Goal: Task Accomplishment & Management: Manage account settings

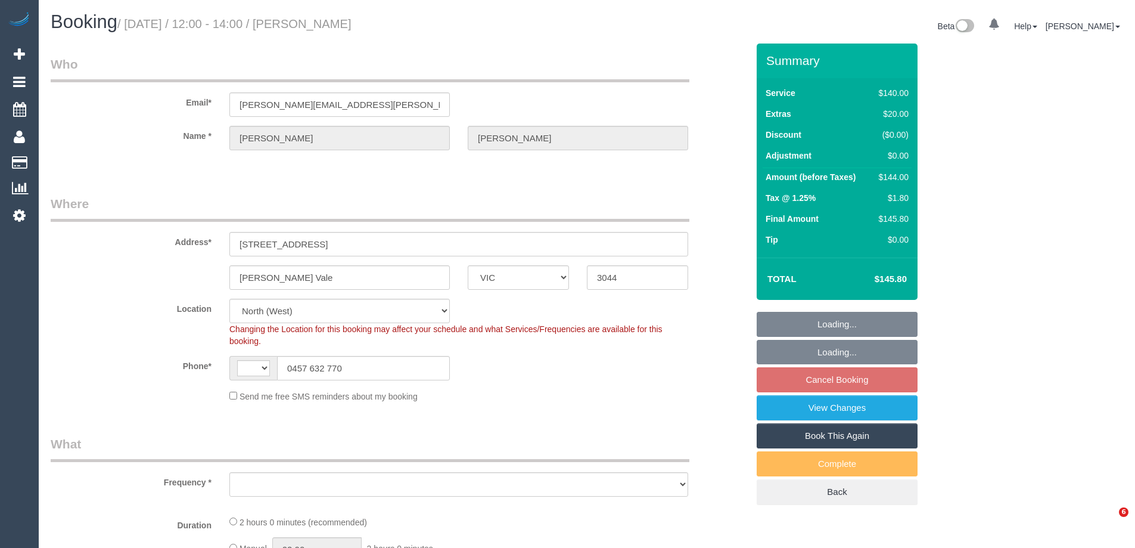
select select "VIC"
select select "number:29"
select select "number:14"
select select "number:19"
select select "number:22"
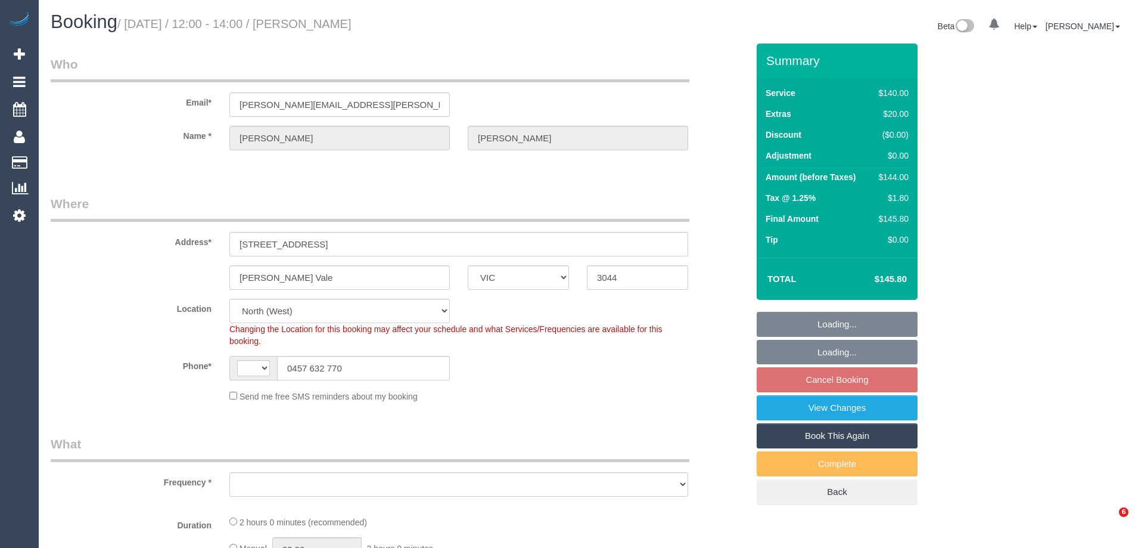
select select "number:35"
select select "number:26"
select select "string:AU"
select select "object:709"
select select "spot3"
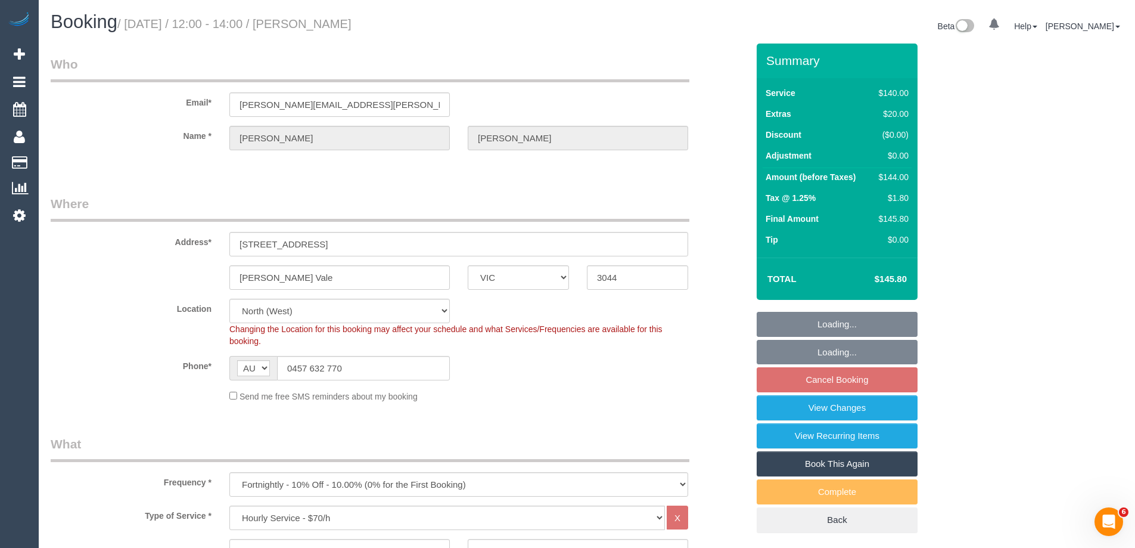
select select "object:1619"
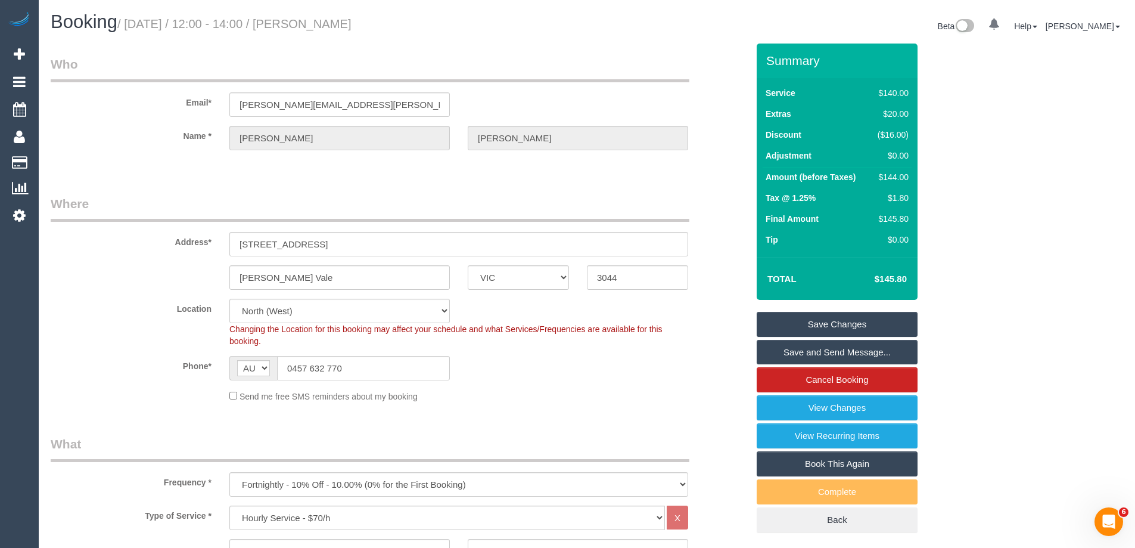
drag, startPoint x: 378, startPoint y: 27, endPoint x: 314, endPoint y: 26, distance: 64.4
click at [314, 26] on h1 "Booking / October 01, 2025 / 12:00 - 14:00 / Lisa McIntyre" at bounding box center [315, 22] width 528 height 20
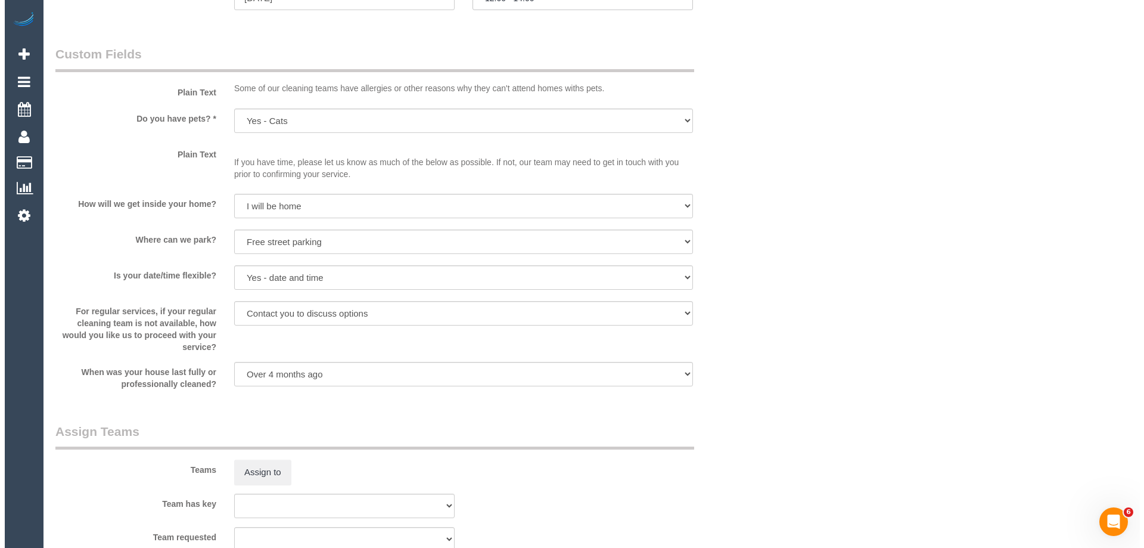
scroll to position [1431, 0]
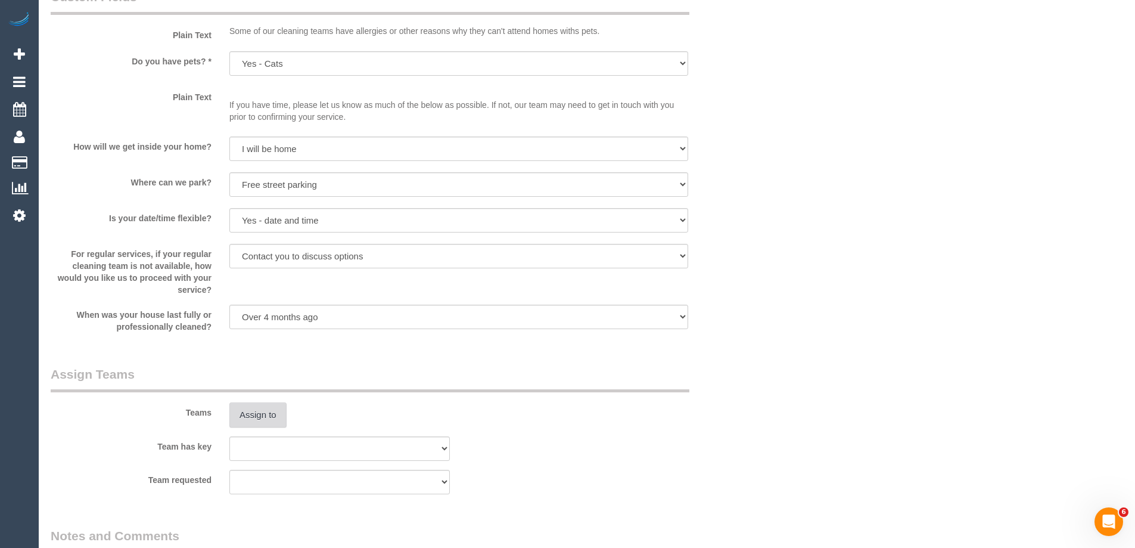
click at [229, 425] on button "Assign to" at bounding box center [257, 414] width 57 height 25
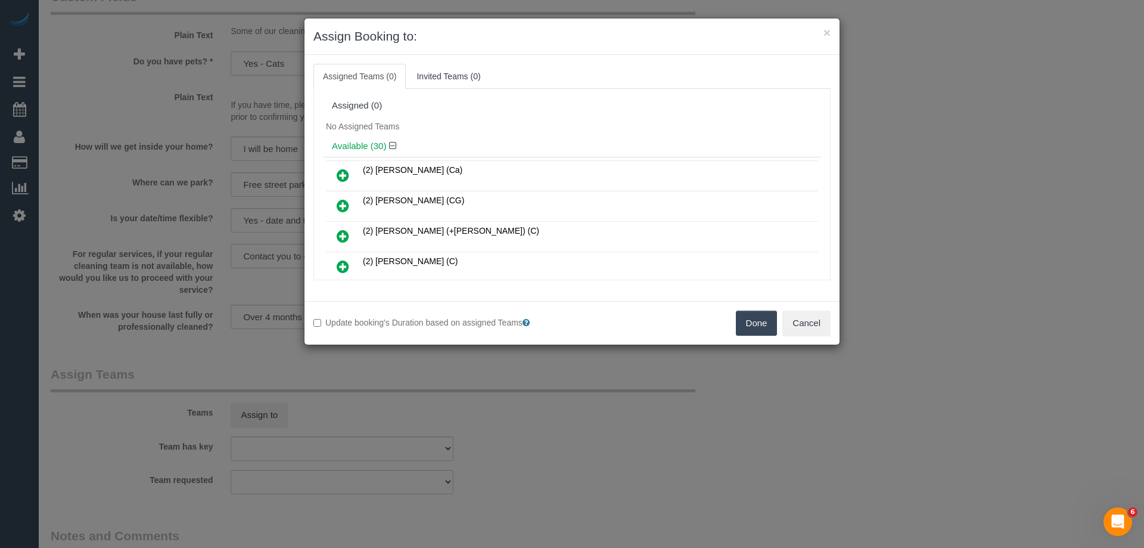
click at [517, 151] on div "Available (30)" at bounding box center [572, 146] width 498 height 22
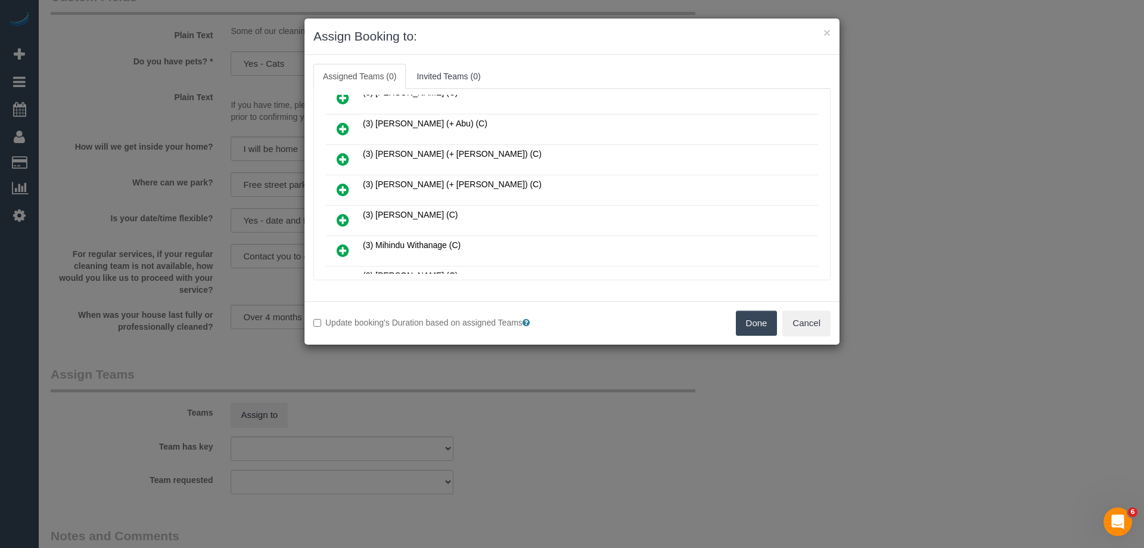
click at [340, 193] on icon at bounding box center [343, 189] width 13 height 14
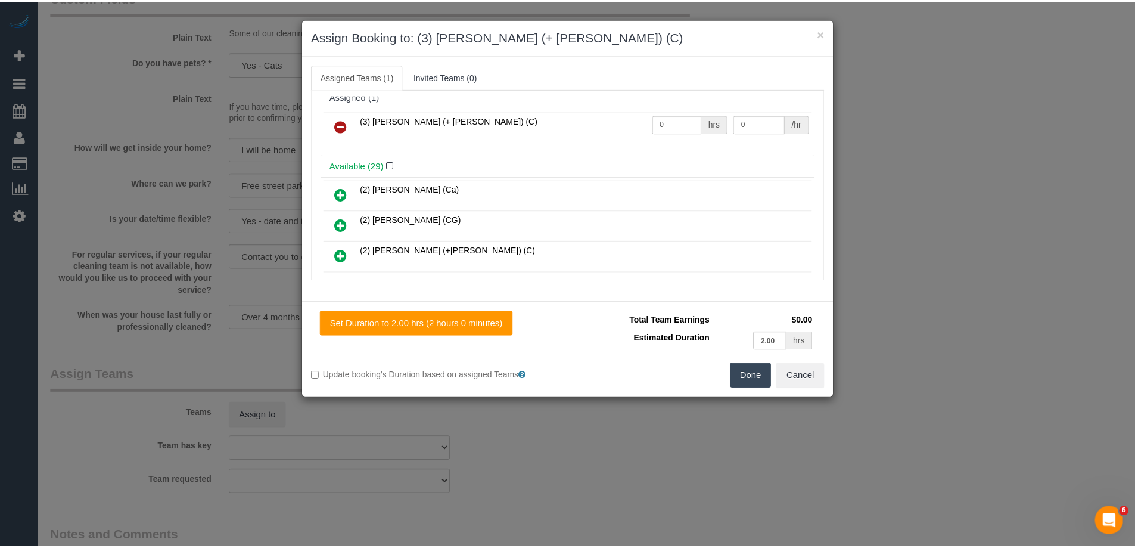
scroll to position [0, 0]
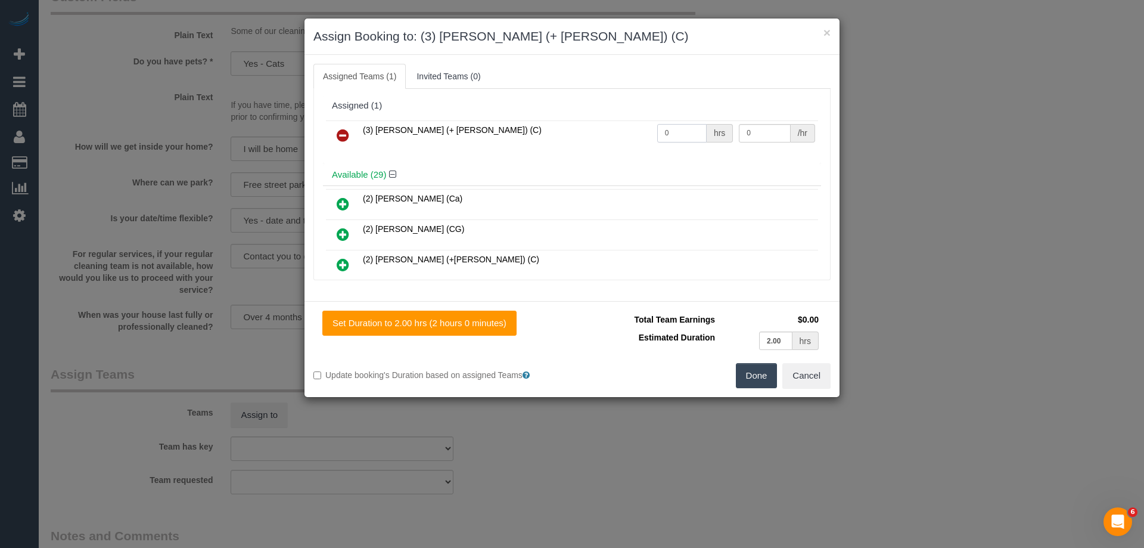
click at [667, 125] on input "0" at bounding box center [681, 133] width 49 height 18
type input "2"
click at [759, 126] on input "0" at bounding box center [764, 133] width 51 height 18
type input "40"
click at [751, 384] on button "Done" at bounding box center [757, 375] width 42 height 25
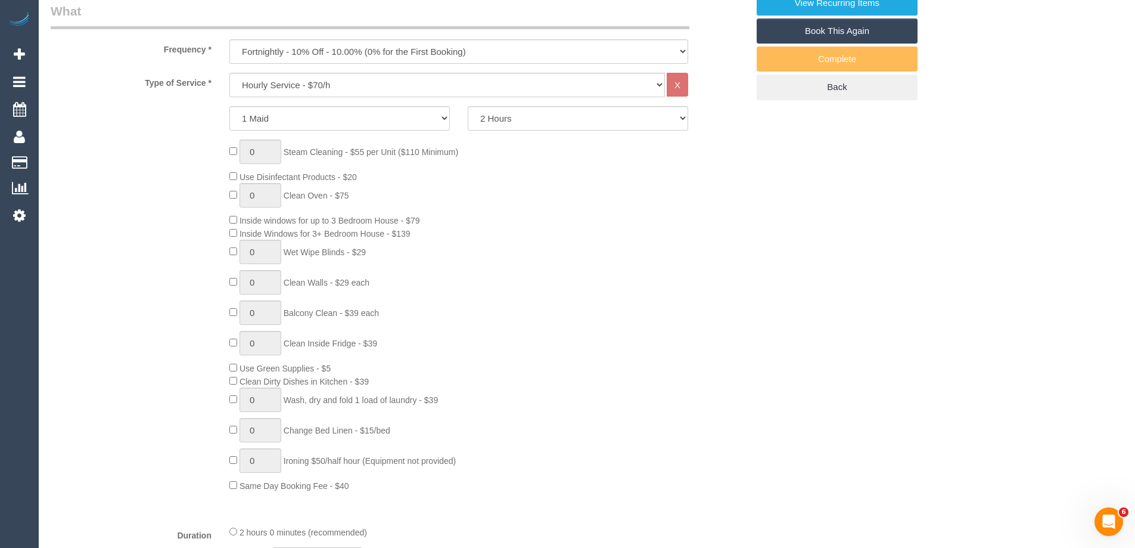
scroll to position [119, 0]
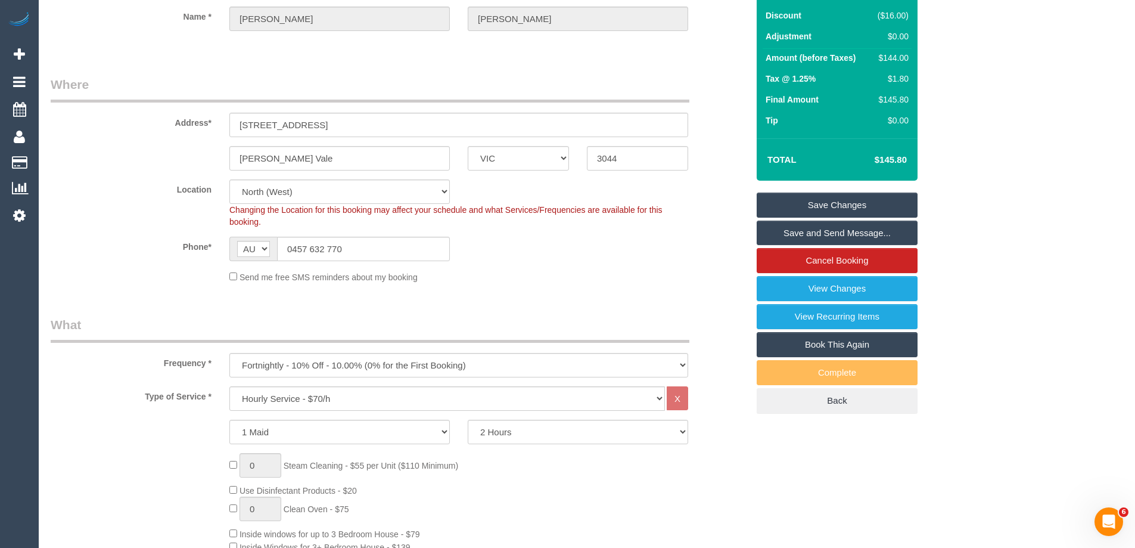
click at [805, 201] on link "Save Changes" at bounding box center [837, 205] width 161 height 25
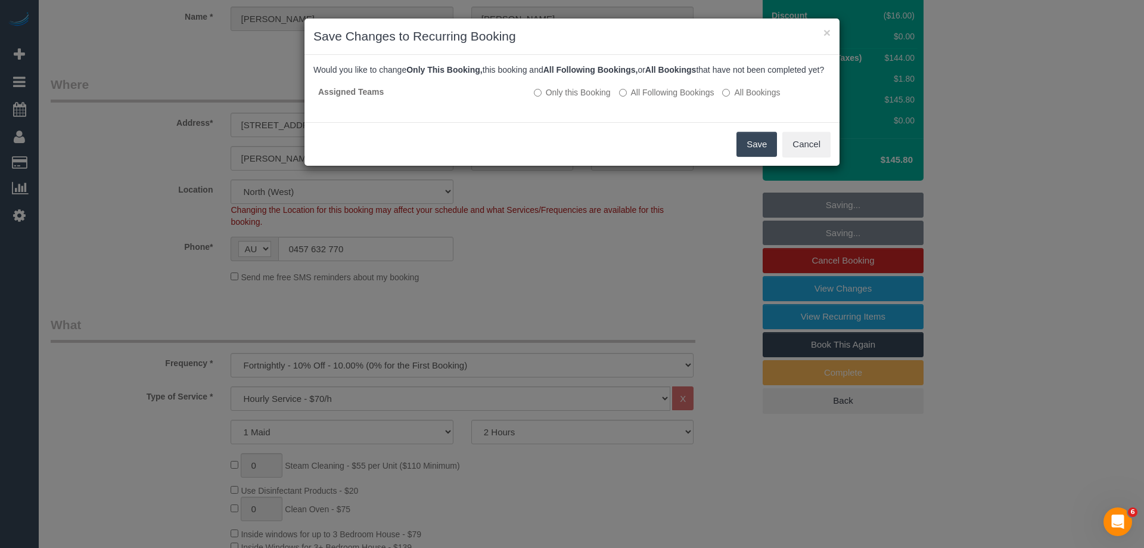
click at [682, 65] on b "All Bookings" at bounding box center [671, 70] width 51 height 10
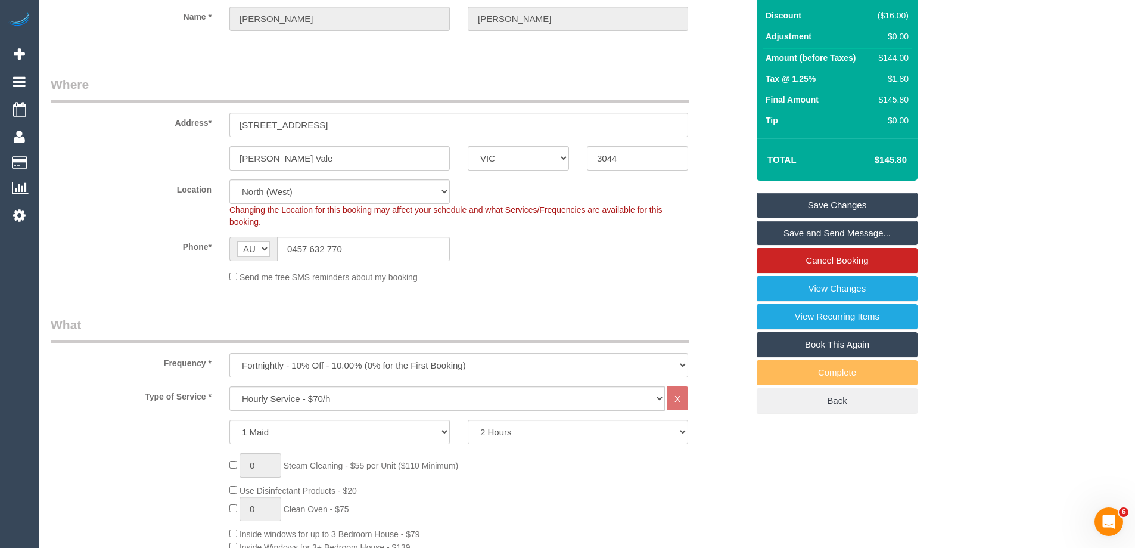
click at [833, 200] on link "Save Changes" at bounding box center [837, 205] width 161 height 25
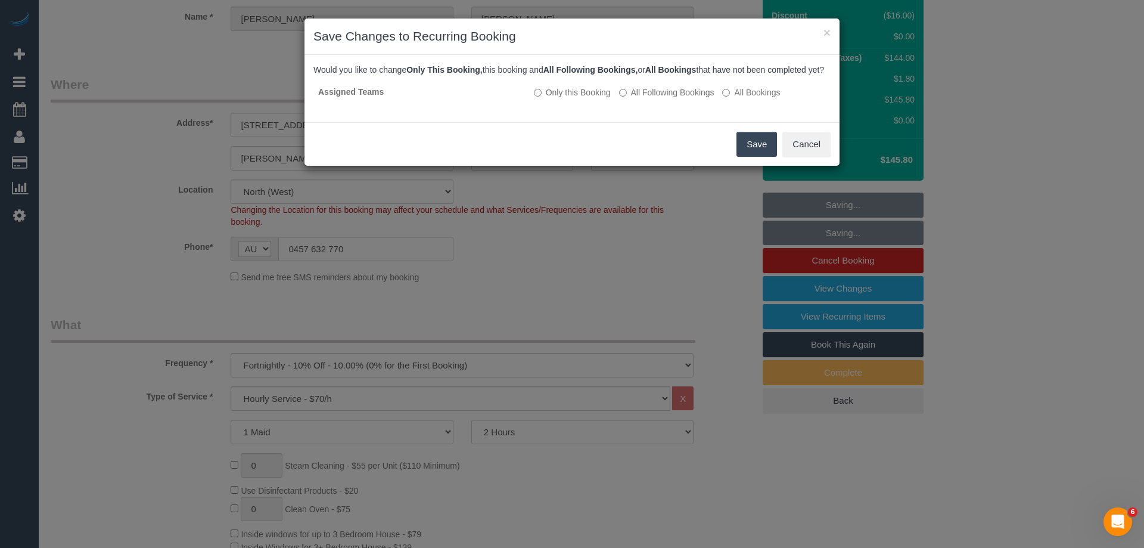
click at [748, 157] on button "Save" at bounding box center [757, 144] width 41 height 25
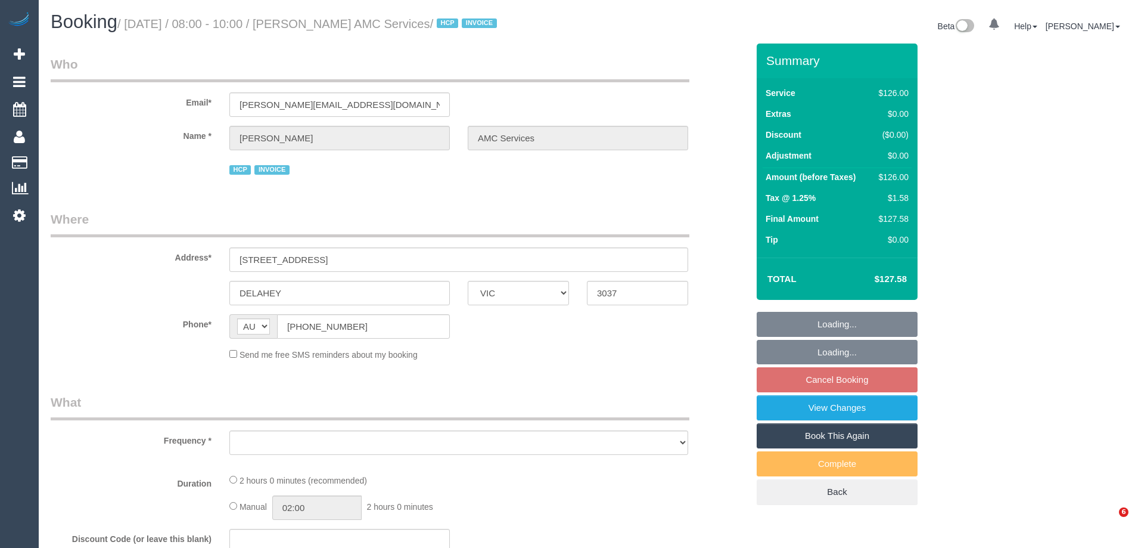
select select "VIC"
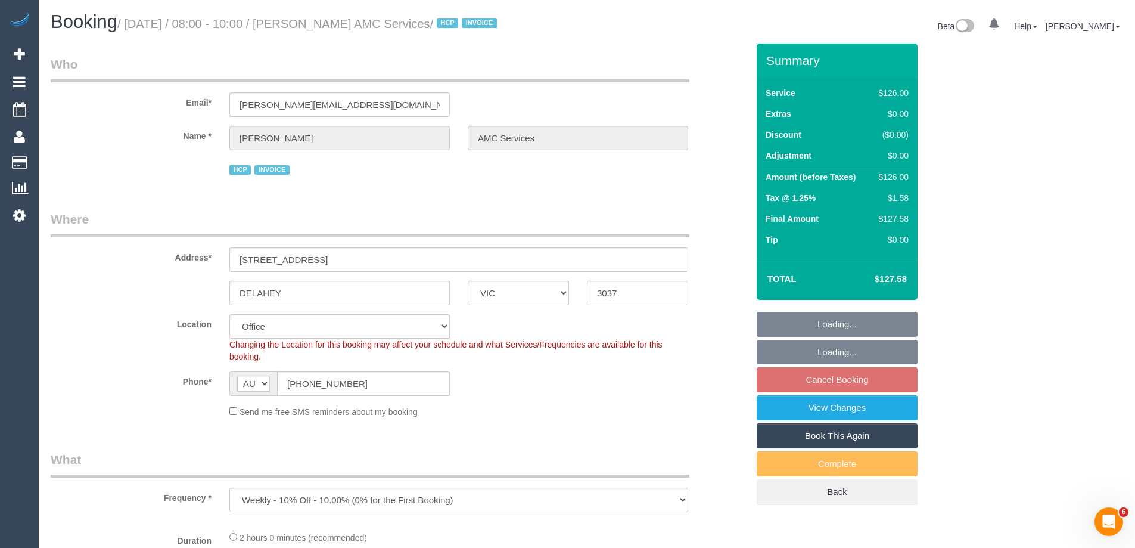
select select "object:547"
select select "120"
select select "number:28"
select select "number:14"
select select "number:18"
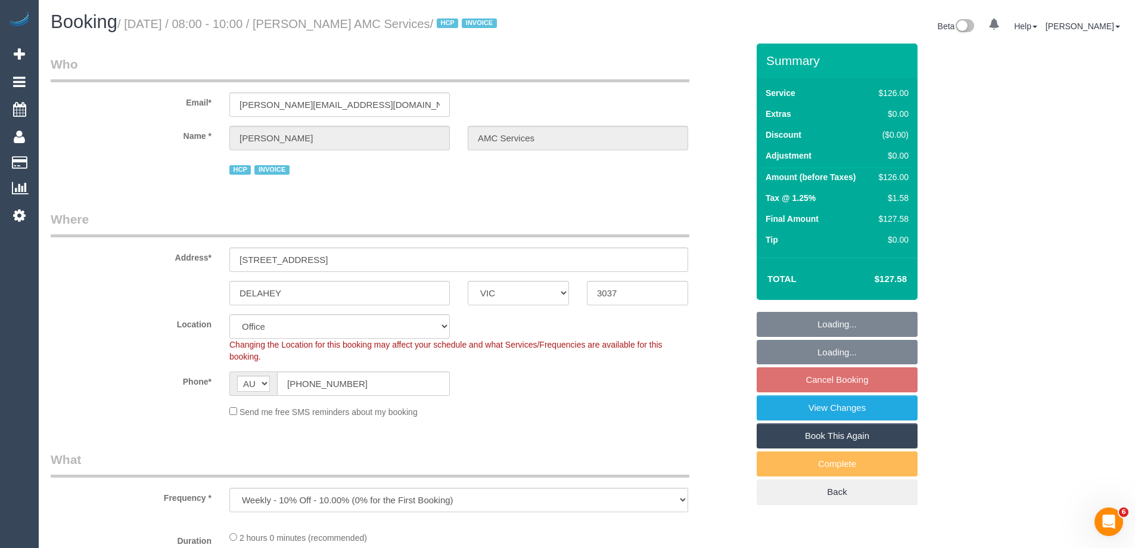
select select "number:36"
select select "number:35"
select select "number:12"
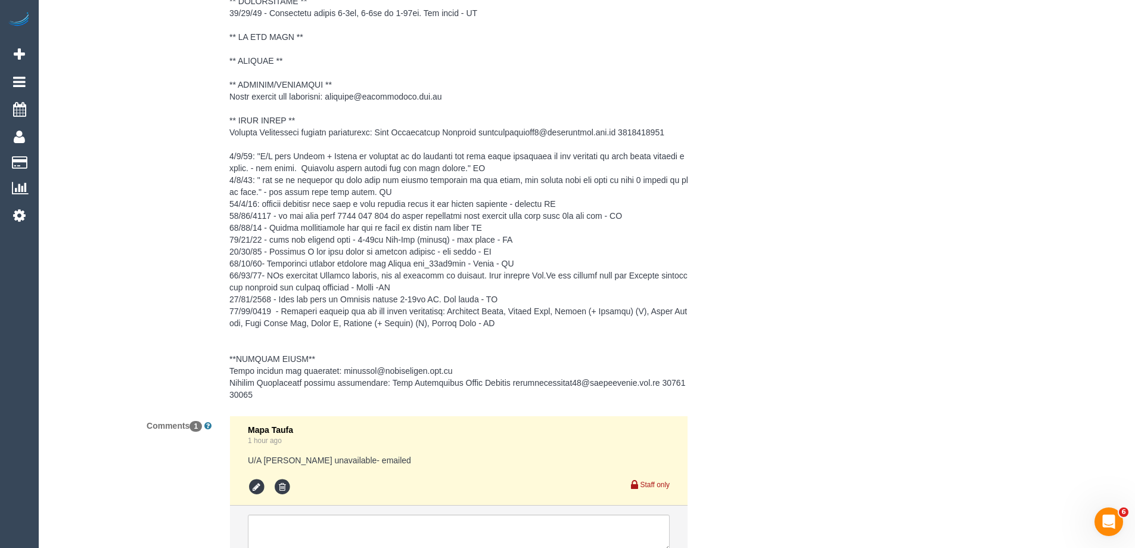
scroll to position [1952, 0]
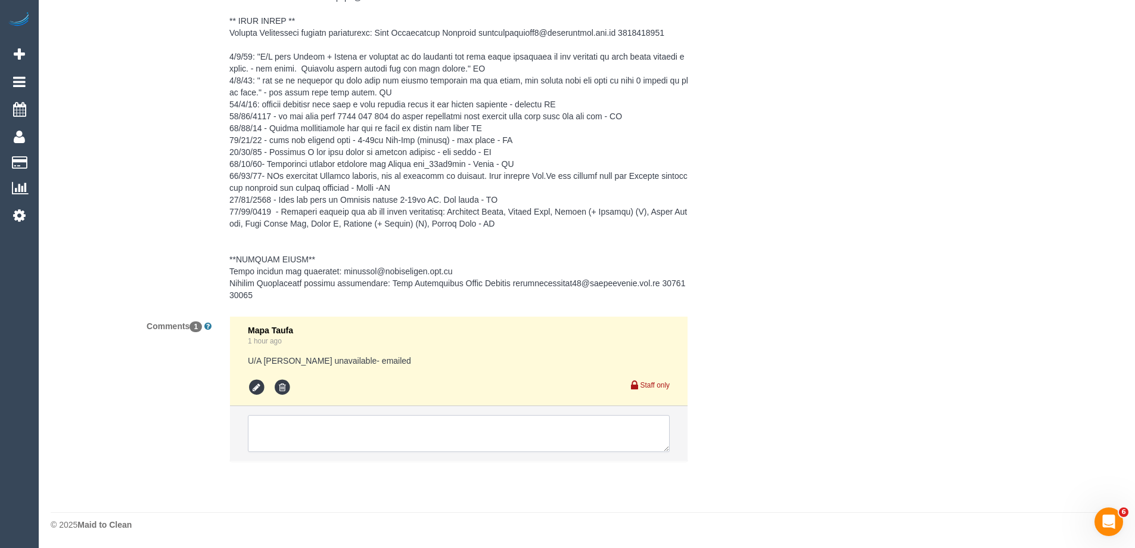
click at [311, 426] on textarea at bounding box center [459, 433] width 422 height 37
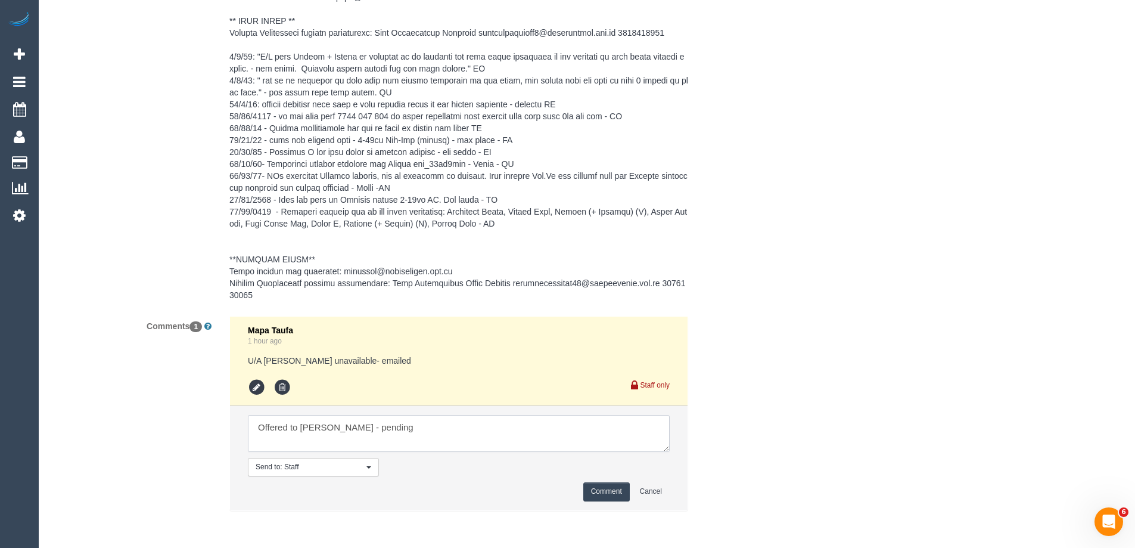
type textarea "Offered to [PERSON_NAME] - pending"
click at [615, 488] on button "Comment" at bounding box center [607, 491] width 46 height 18
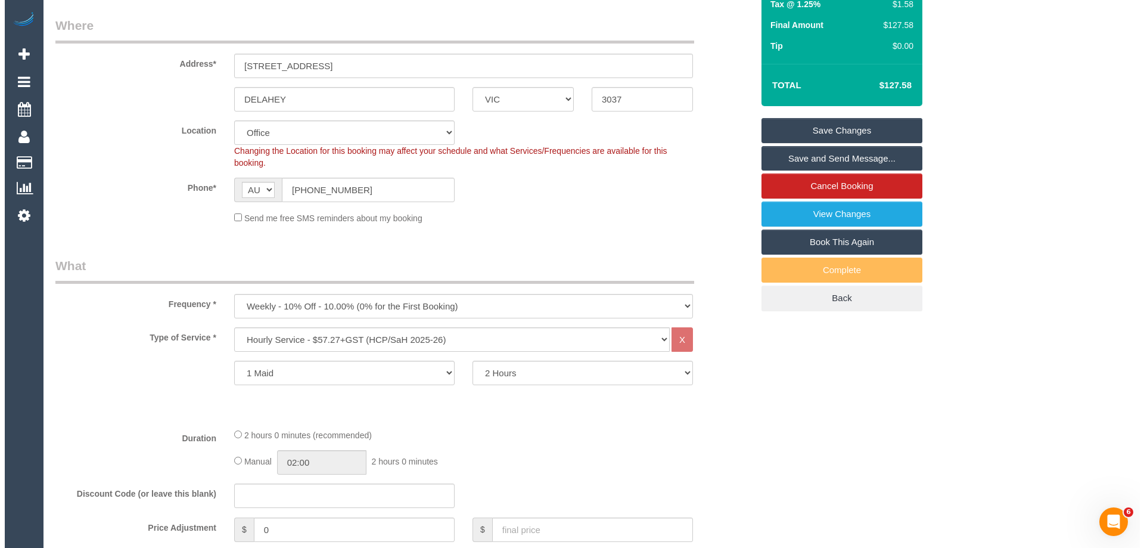
scroll to position [0, 0]
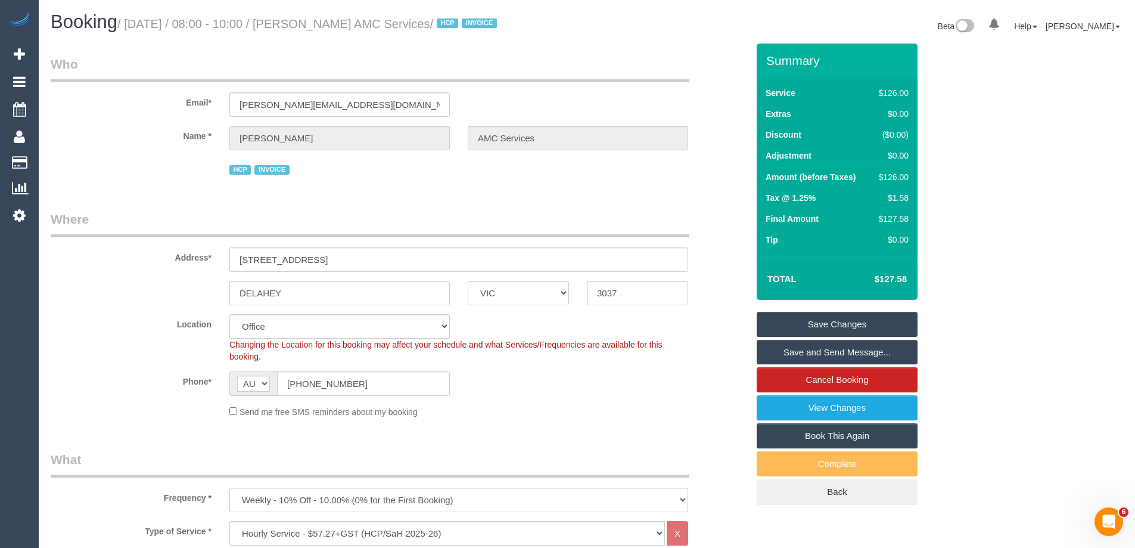
click at [862, 315] on link "Save Changes" at bounding box center [837, 324] width 161 height 25
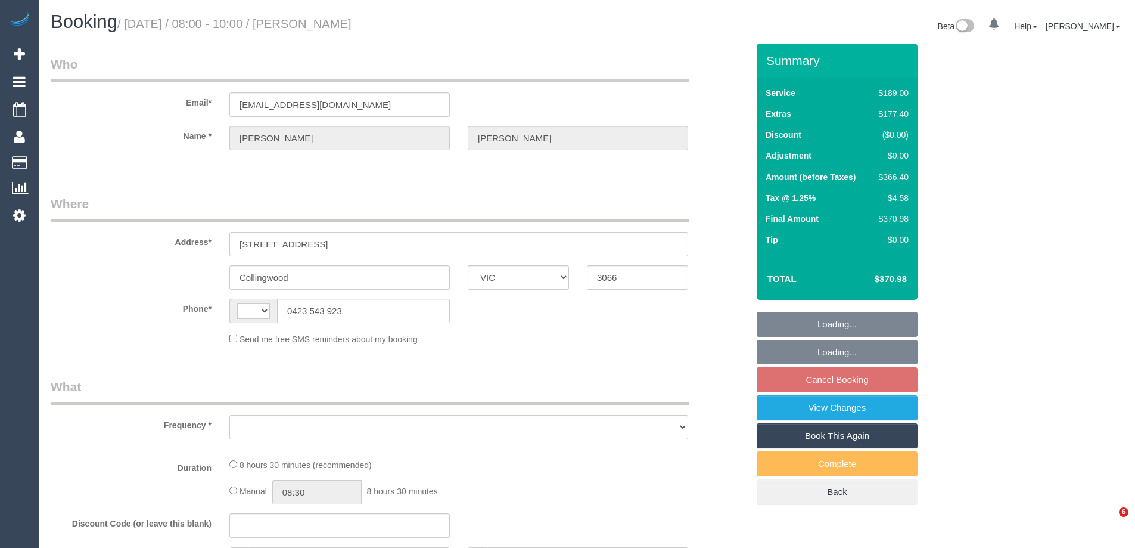
select select "VIC"
select select "string:stripe-pm_1SAiw02GScqysDRVlxmWbFRf"
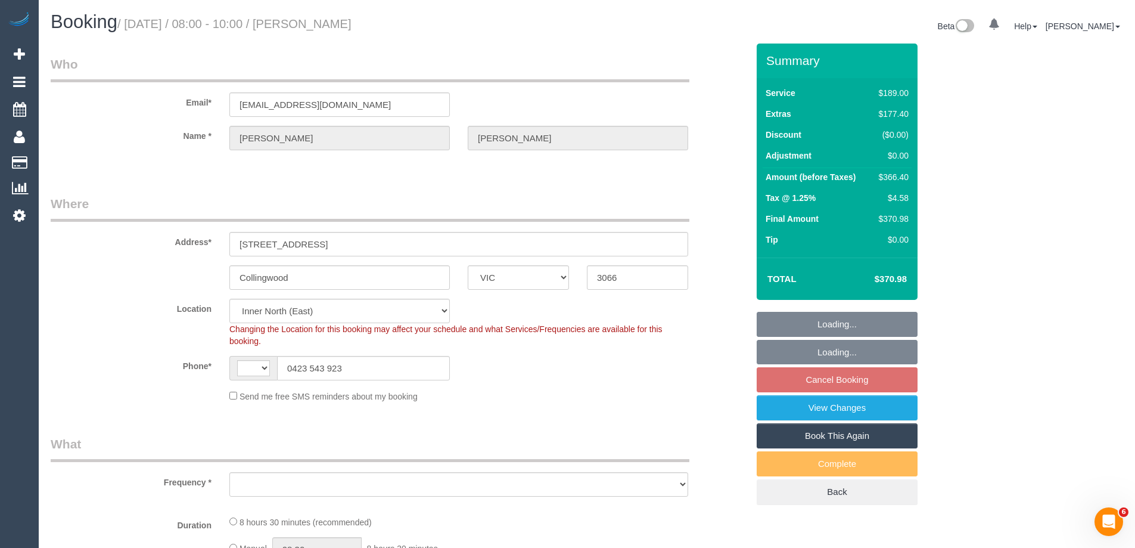
select select "string:AU"
select select "number:28"
select select "number:14"
select select "number:19"
select select "number:25"
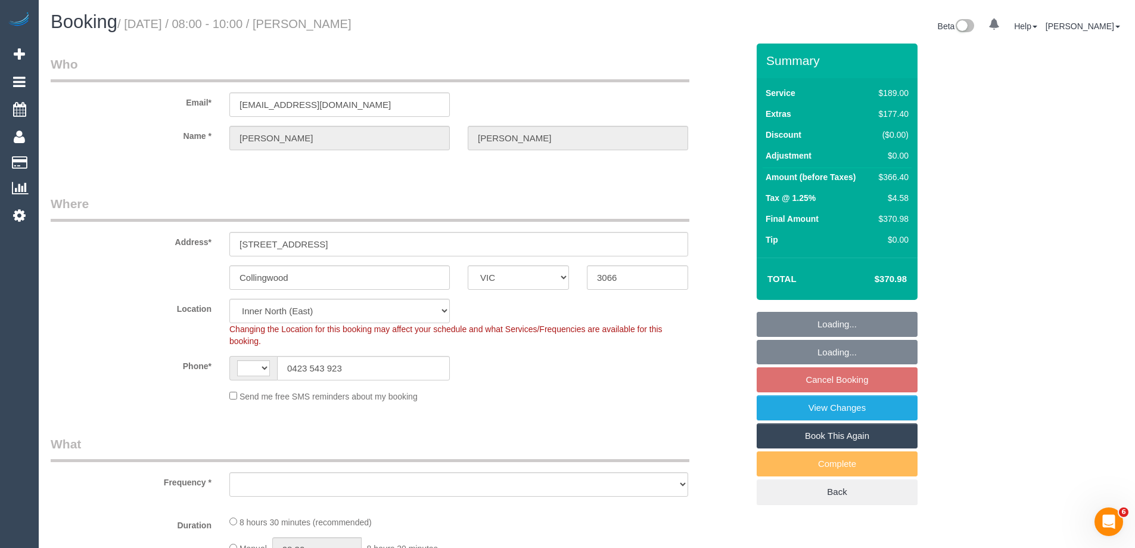
select select "number:33"
select select "number:26"
select select "object:1613"
select select "spot2"
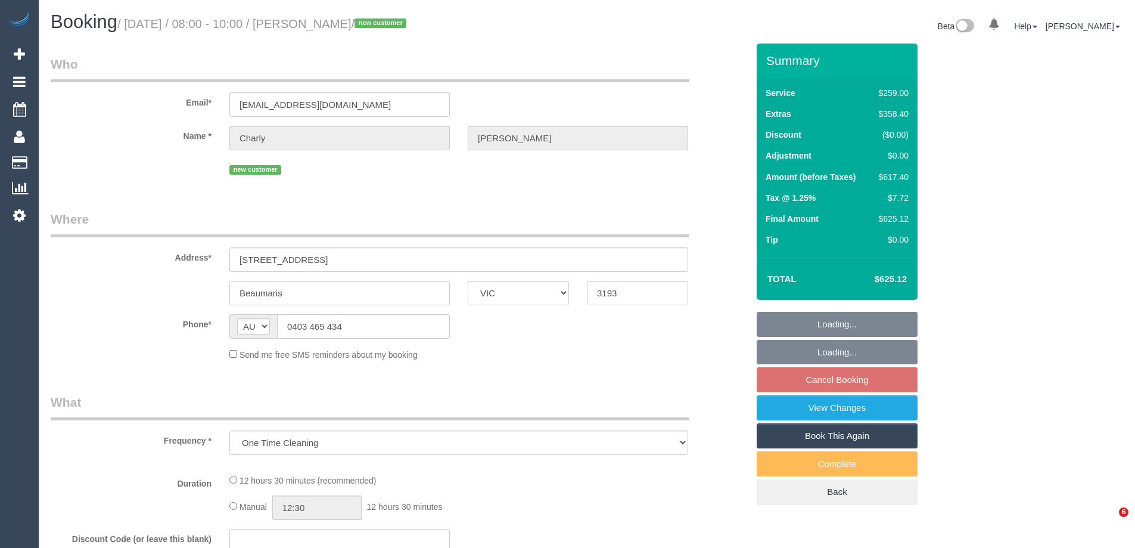
select select "VIC"
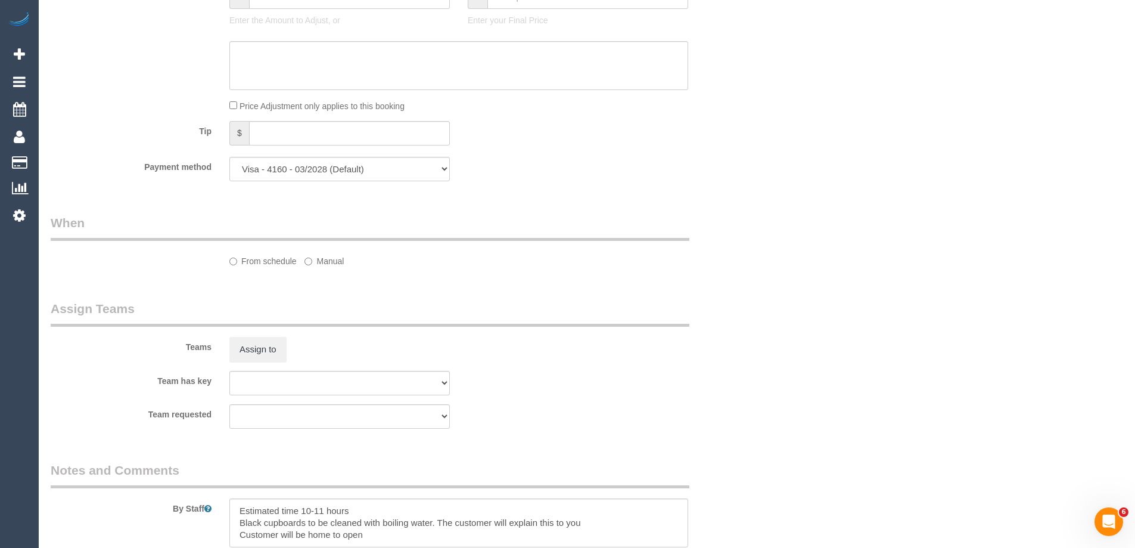
scroll to position [1128, 0]
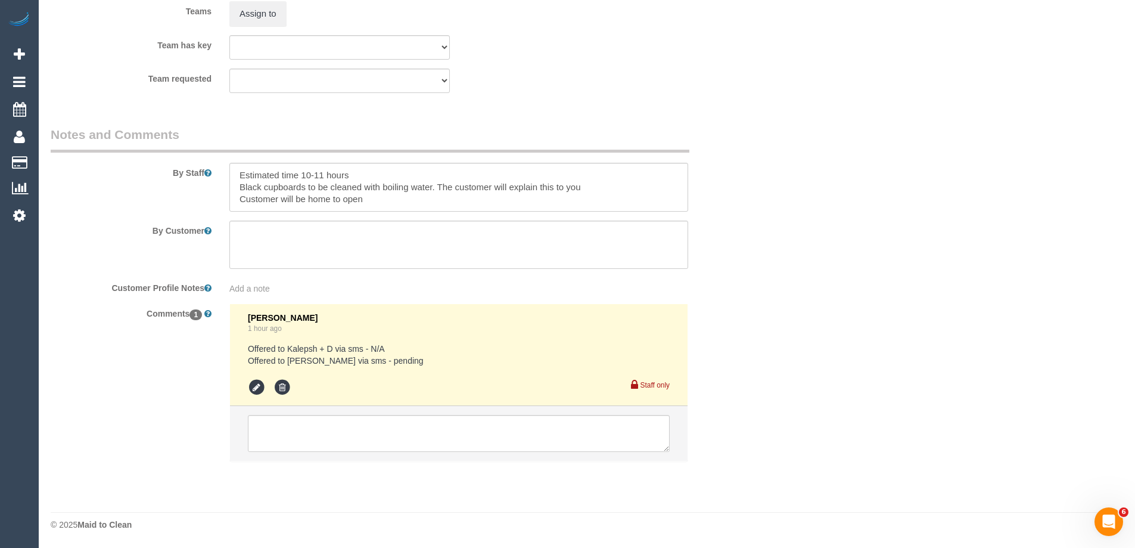
select select "spot2"
select select "number:28"
select select "number:14"
select select "number:19"
select select "number:25"
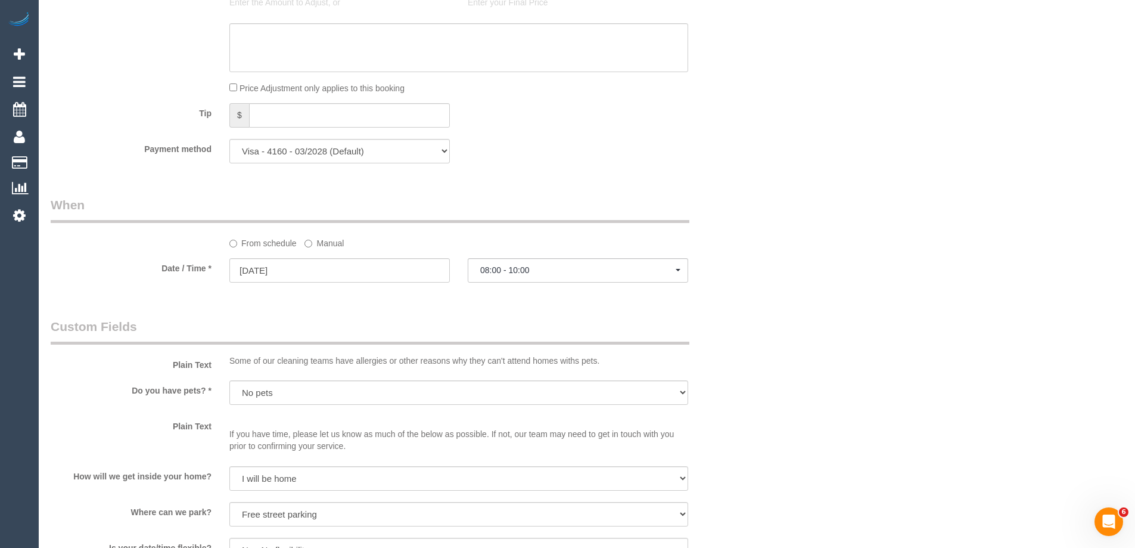
scroll to position [0, 0]
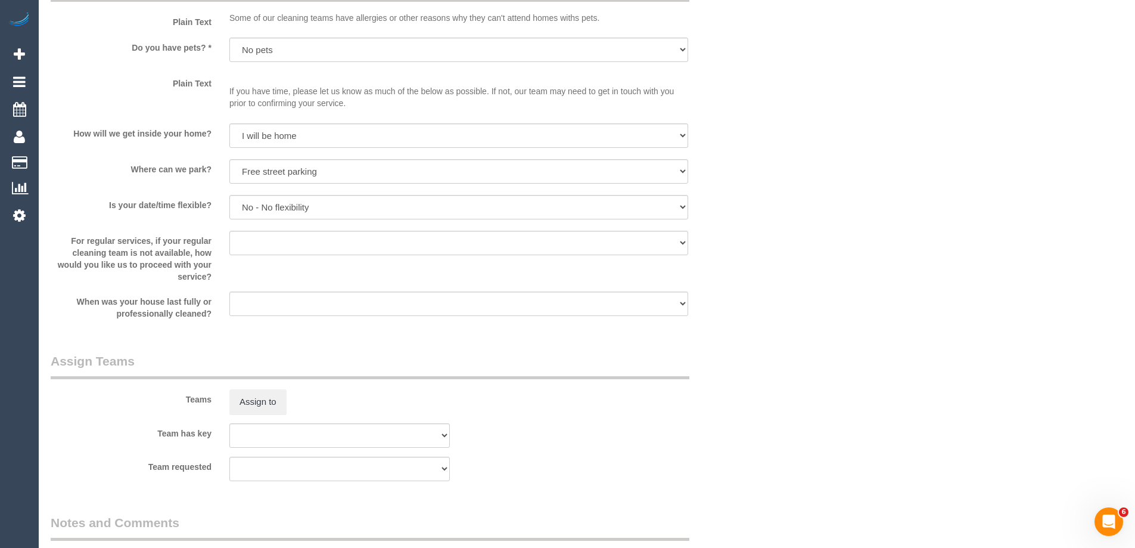
select select "object:1327"
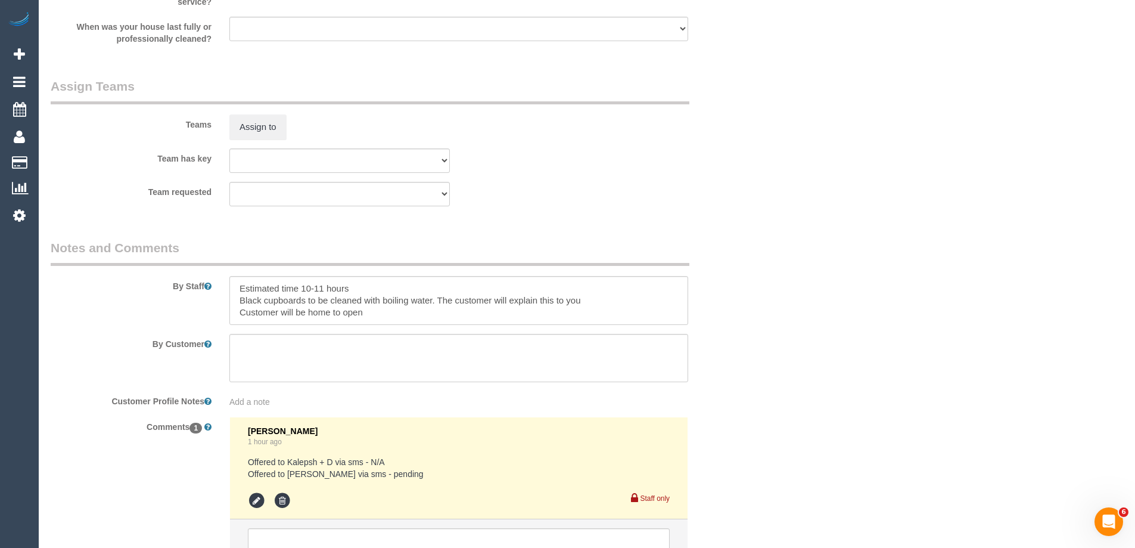
scroll to position [1859, 0]
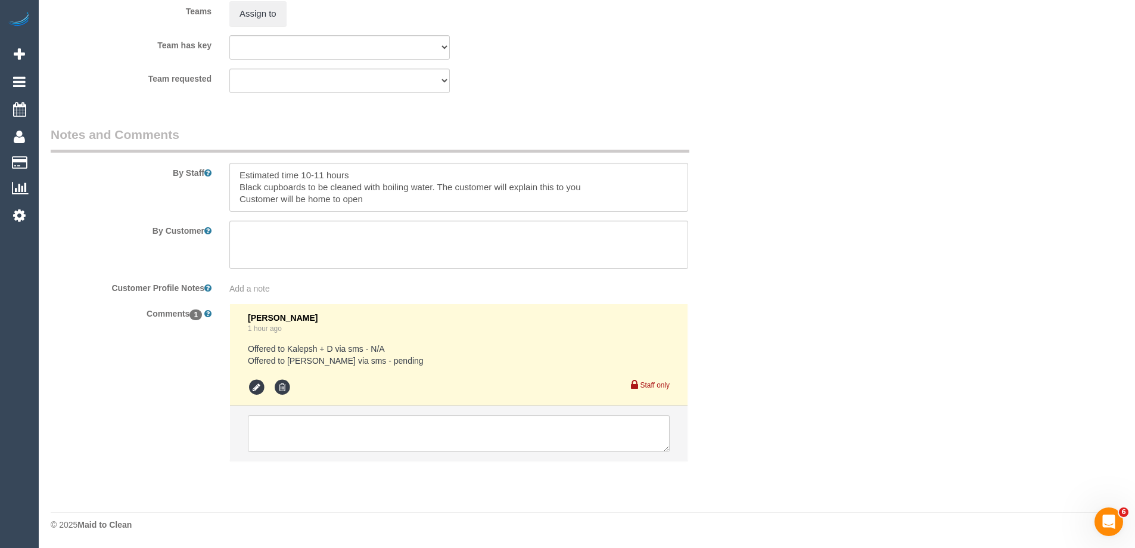
select select "spot22"
click at [252, 386] on icon at bounding box center [257, 387] width 18 height 18
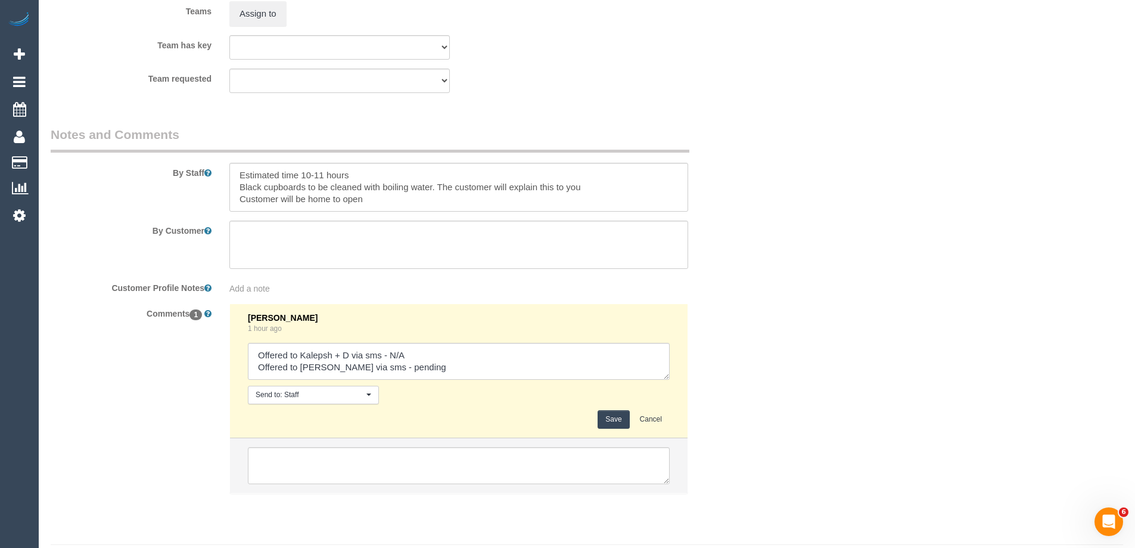
click at [401, 384] on div "Laura Butera 1 hour ago Send to: Staff Nothing selected Send to: Staff Send to:…" at bounding box center [459, 371] width 422 height 116
click at [422, 372] on textarea at bounding box center [459, 361] width 422 height 37
drag, startPoint x: 421, startPoint y: 370, endPoint x: 369, endPoint y: 370, distance: 51.9
click at [369, 370] on textarea at bounding box center [459, 361] width 422 height 37
type textarea "Offered to Kalepsh + D via sms - N/A Offered to Sayan via sms - N/A"
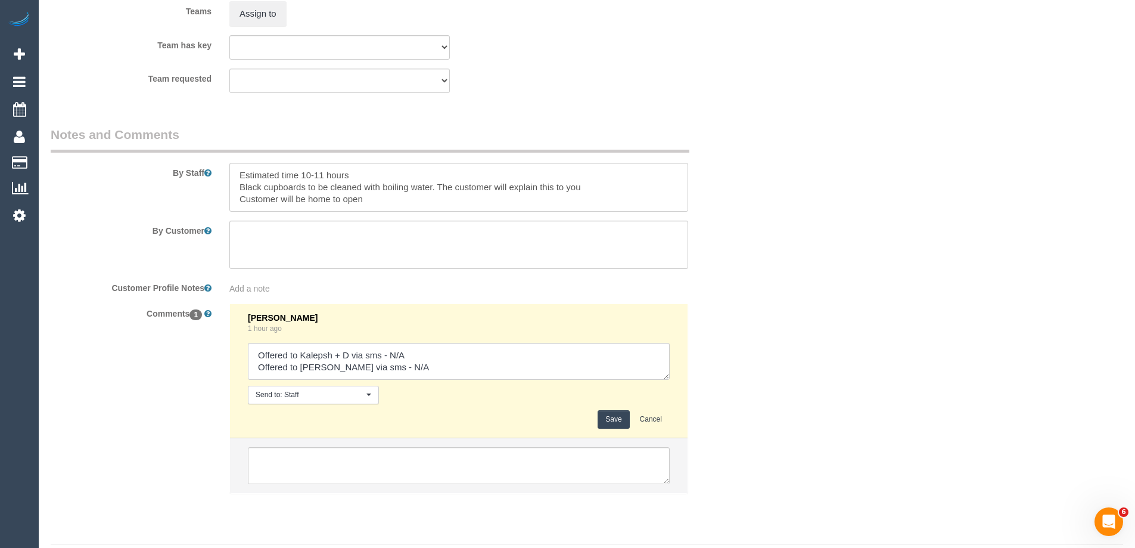
click at [617, 420] on button "Save" at bounding box center [614, 419] width 32 height 18
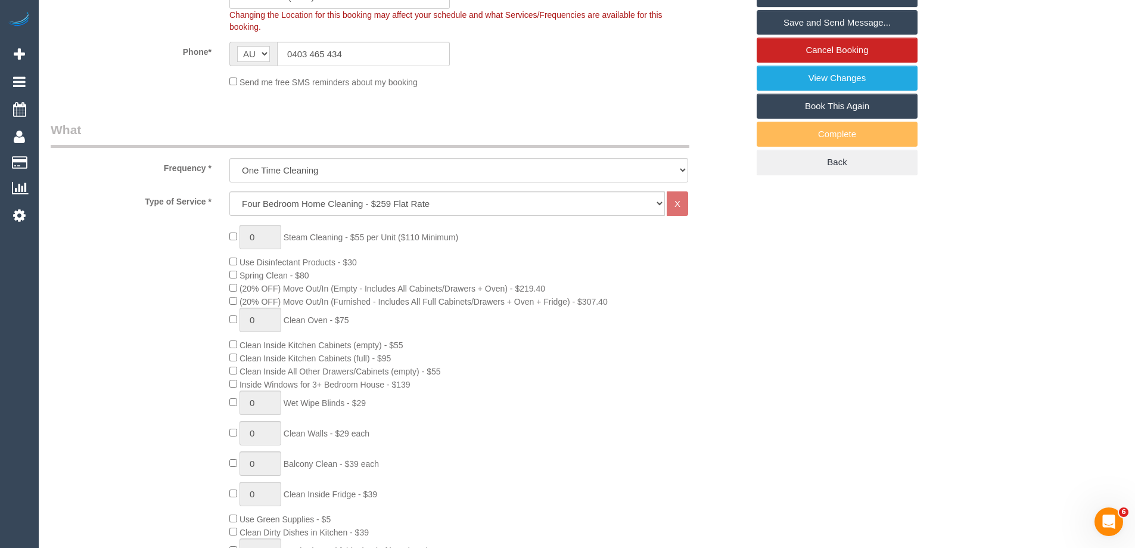
scroll to position [190, 0]
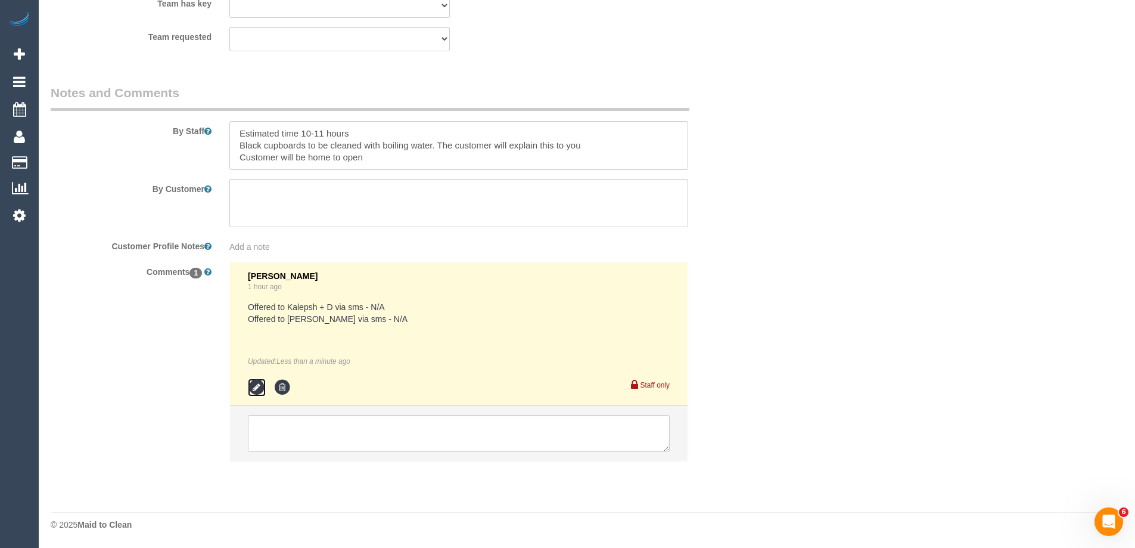
click at [256, 384] on icon at bounding box center [257, 387] width 18 height 18
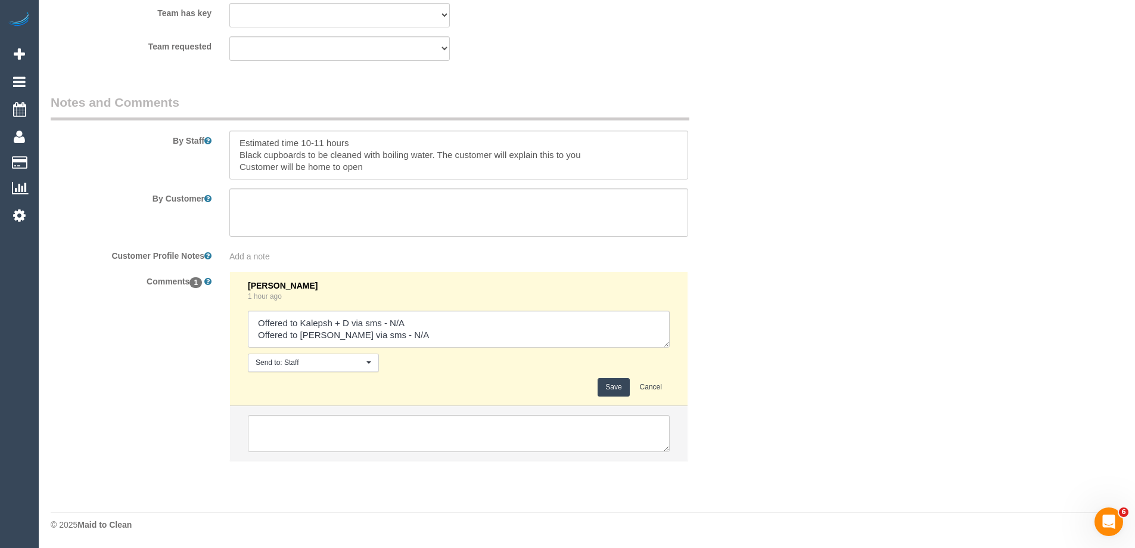
scroll to position [1891, 0]
click at [414, 327] on textarea at bounding box center [459, 329] width 422 height 37
click at [422, 333] on textarea at bounding box center [459, 329] width 422 height 37
type textarea "Offered to Kalepsh + D via sms - N/A Offered to Sayan via sms - N/A Offered to …"
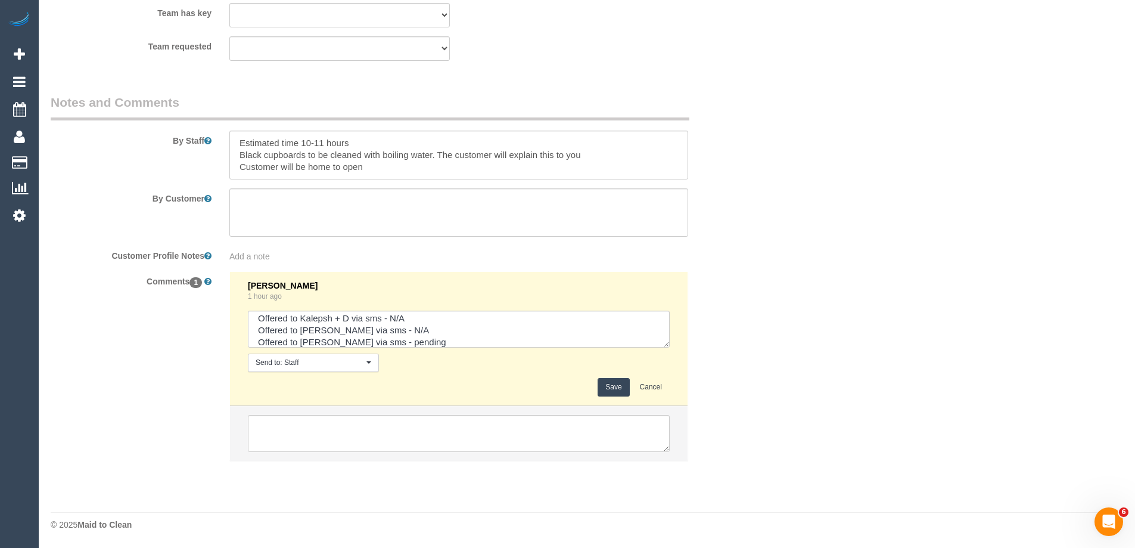
click at [618, 388] on button "Save" at bounding box center [614, 387] width 32 height 18
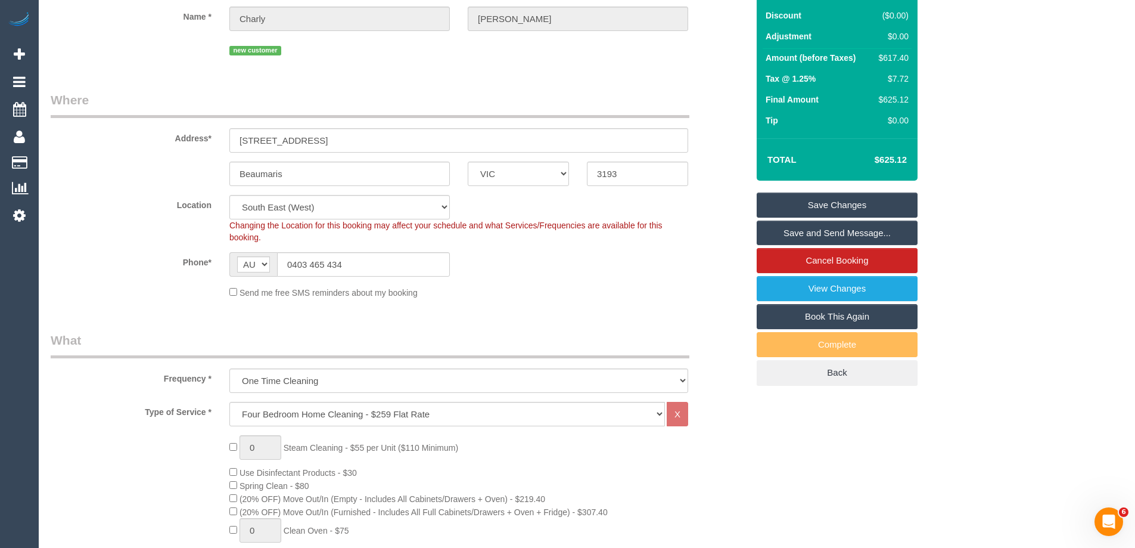
scroll to position [0, 0]
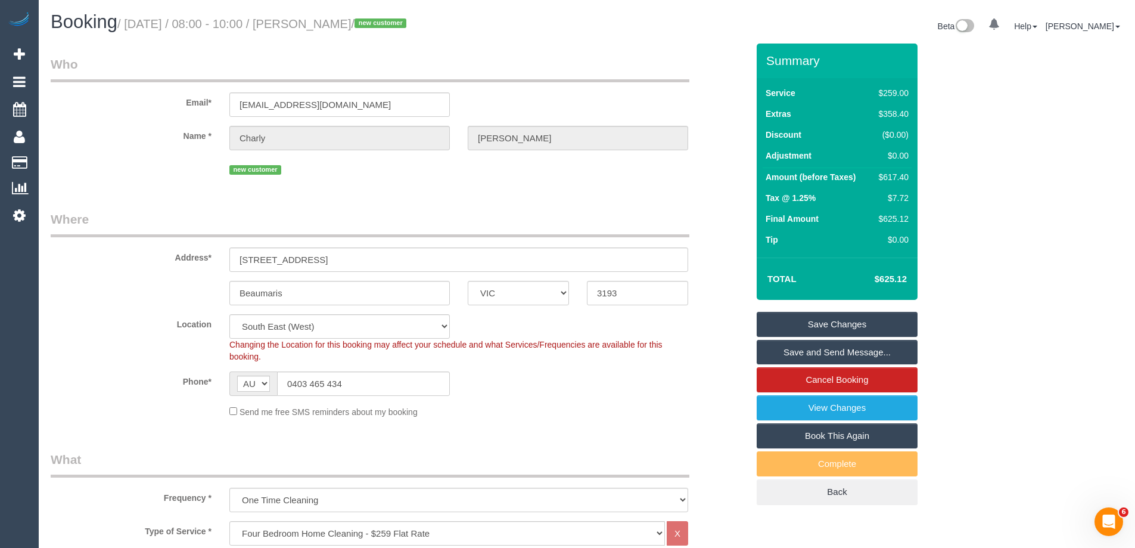
click at [891, 175] on div "$617.40" at bounding box center [891, 177] width 35 height 12
copy div "617.40"
click at [971, 183] on div "Summary Service $259.00 Extras $358.40 Discount ($0.00) Adjustment $0.00 Amount…" at bounding box center [882, 286] width 268 height 485
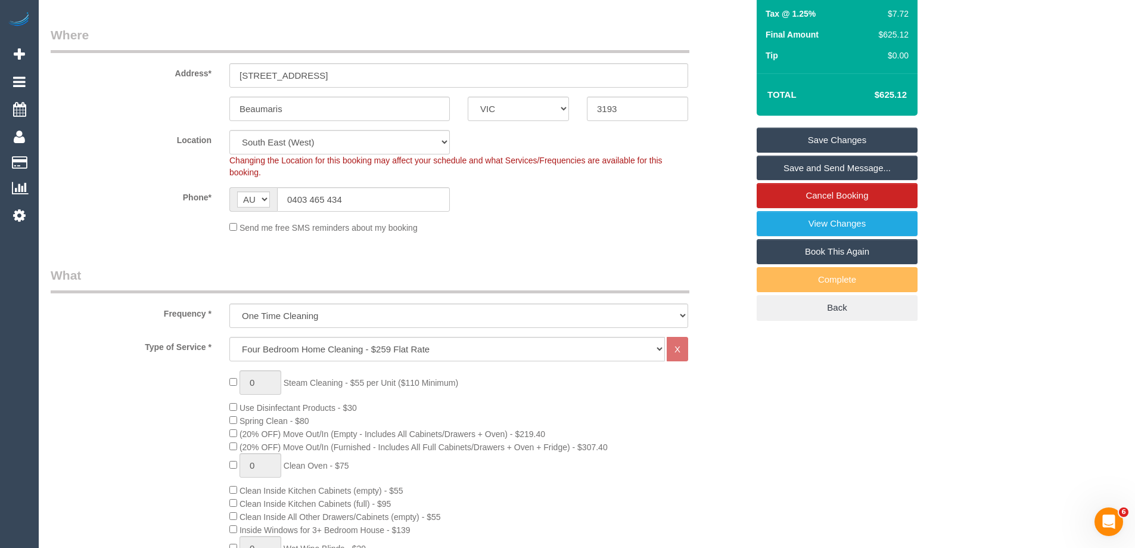
scroll to position [5, 0]
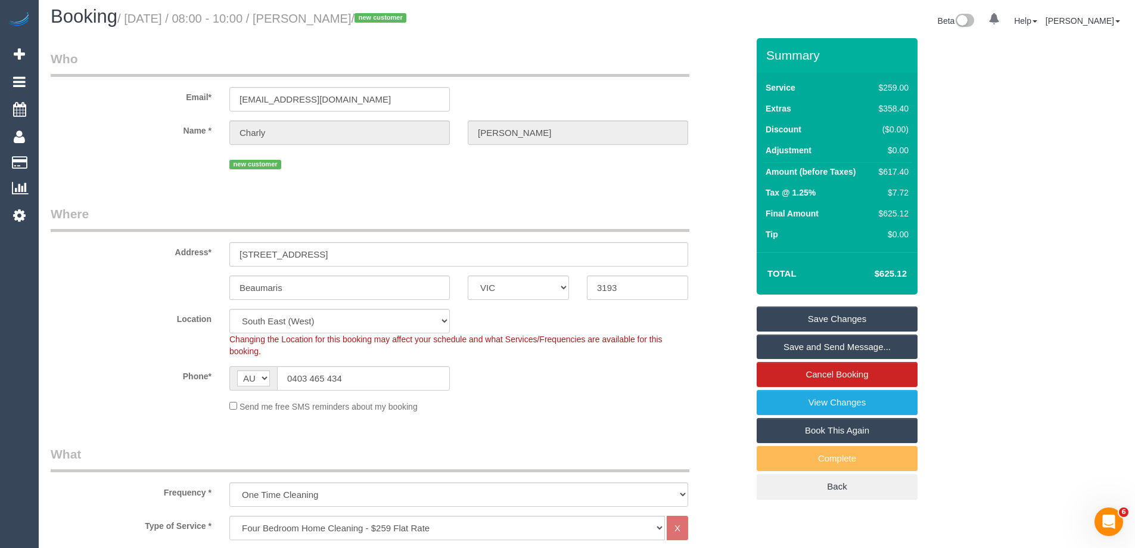
click at [851, 321] on link "Save Changes" at bounding box center [837, 318] width 161 height 25
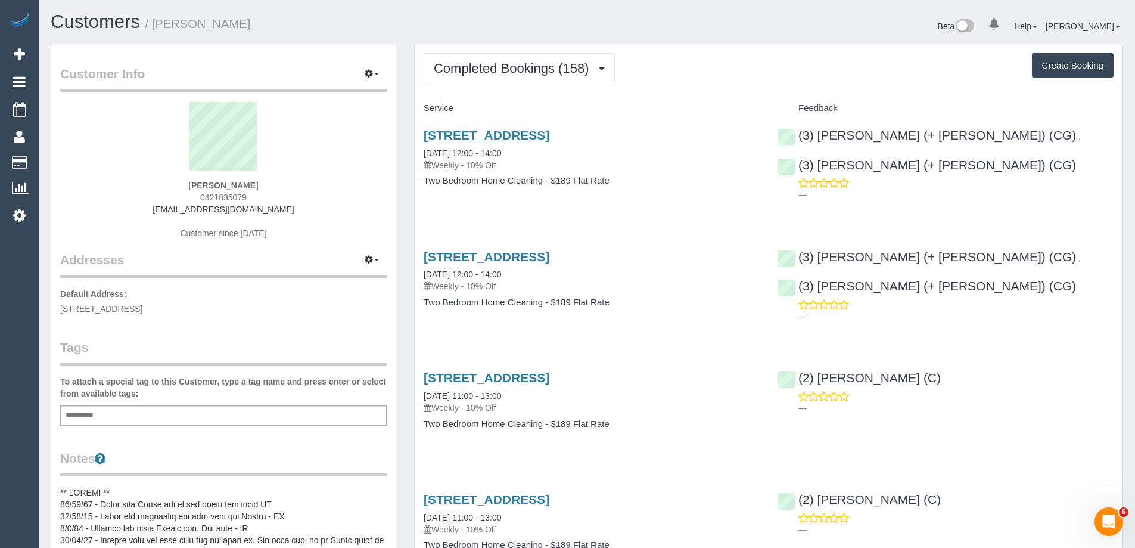
scroll to position [60, 0]
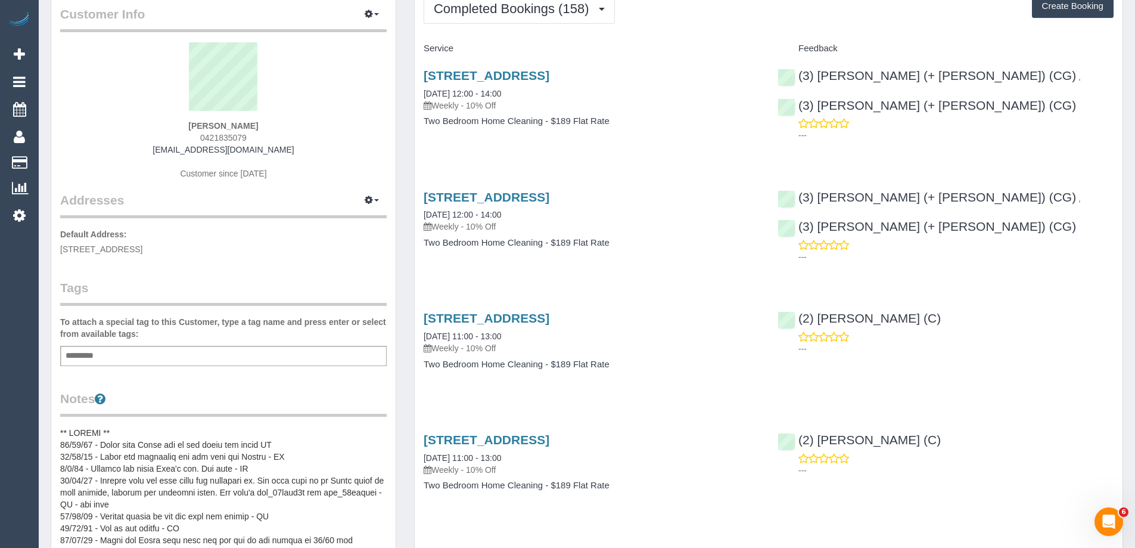
click at [125, 445] on pre at bounding box center [223, 546] width 327 height 238
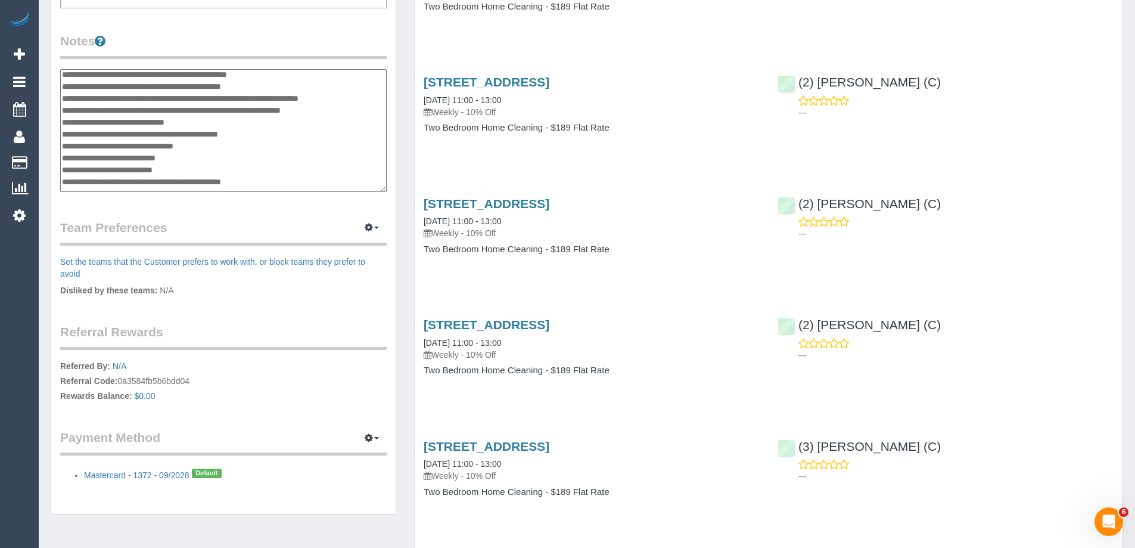
scroll to position [0, 0]
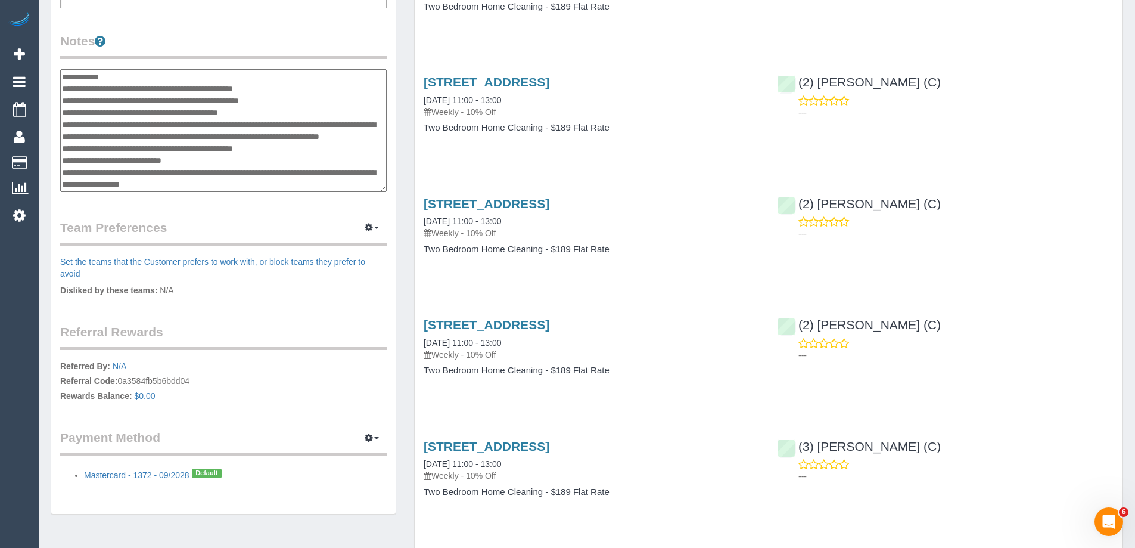
click at [130, 76] on textarea at bounding box center [223, 130] width 327 height 123
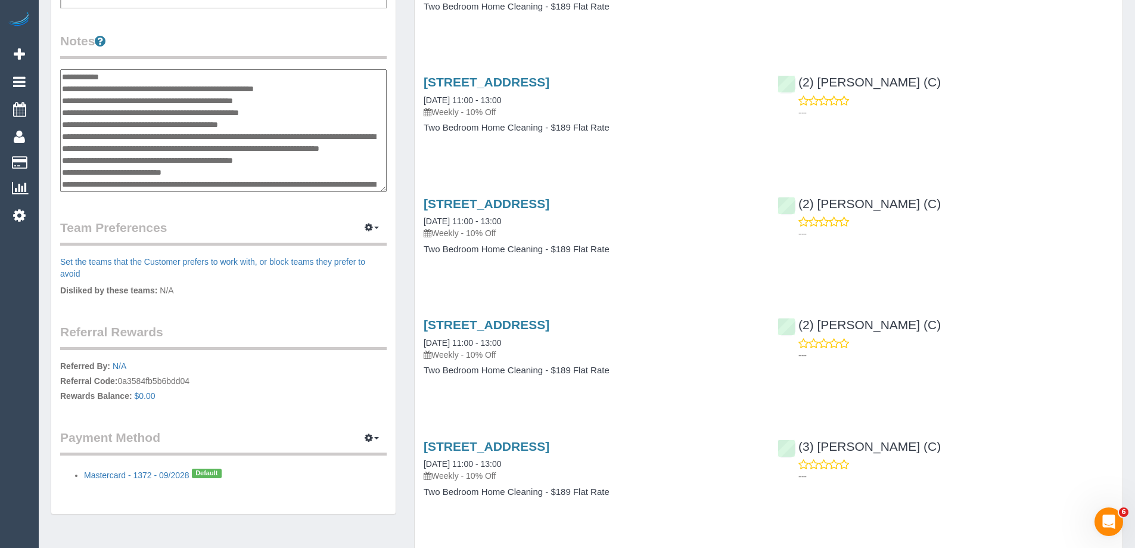
click at [172, 88] on textarea at bounding box center [223, 130] width 327 height 123
type textarea "**********"
click at [404, 154] on div "Customer Info Edit Contact Info Send Message Email Preferences Special Sales Ta…" at bounding box center [224, 76] width 364 height 901
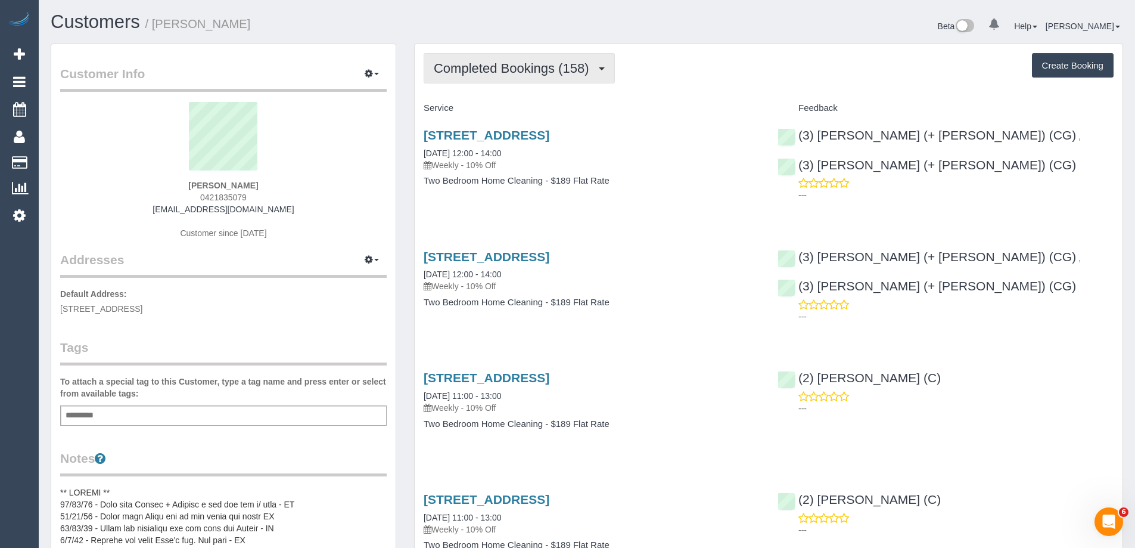
click at [492, 75] on span "Completed Bookings (158)" at bounding box center [514, 68] width 161 height 15
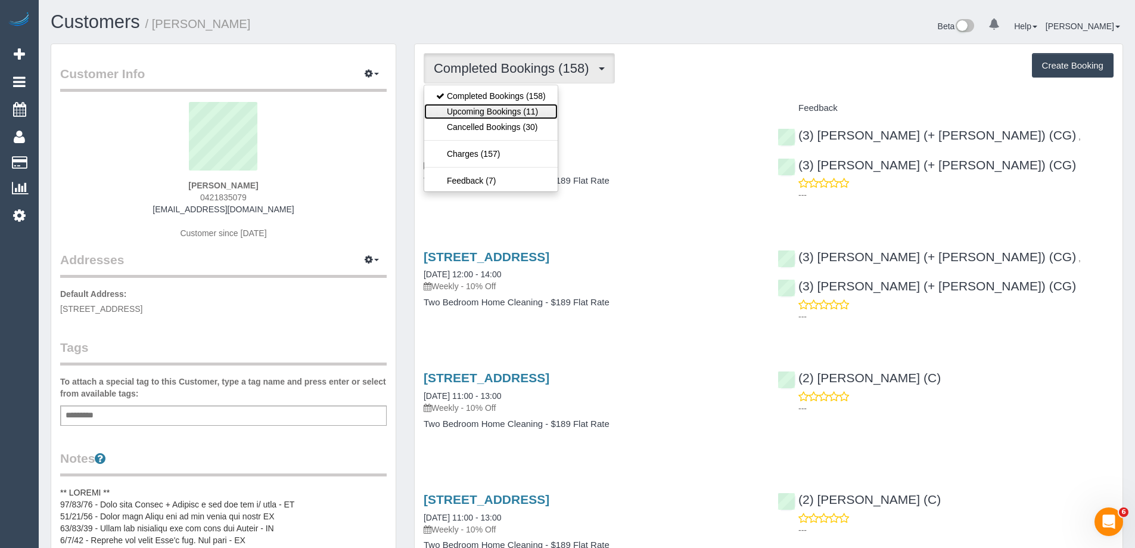
click at [470, 116] on link "Upcoming Bookings (11)" at bounding box center [491, 111] width 134 height 15
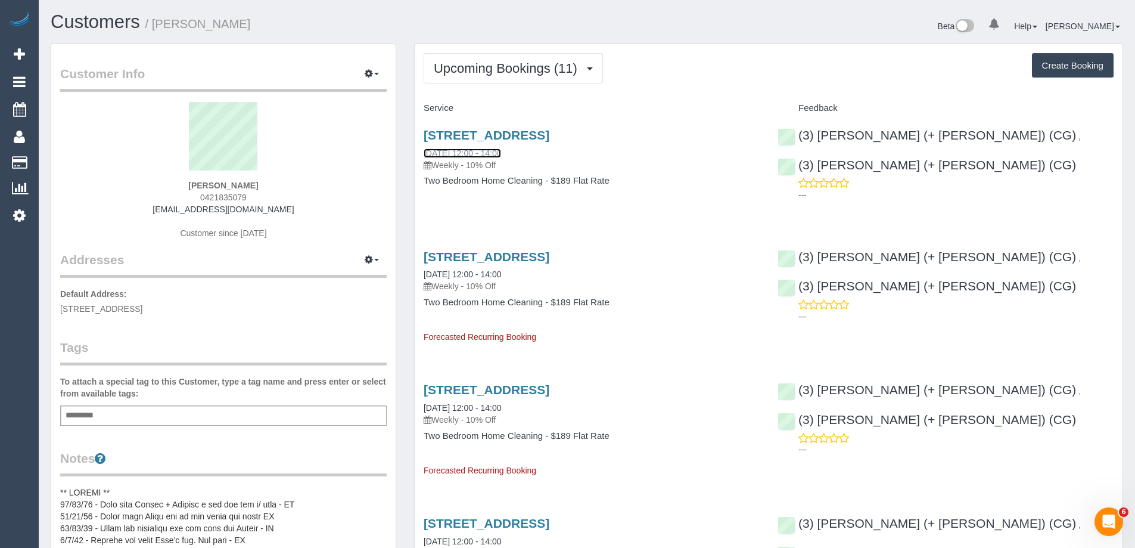
click at [466, 152] on link "[DATE] 12:00 - 14:00" at bounding box center [462, 153] width 77 height 10
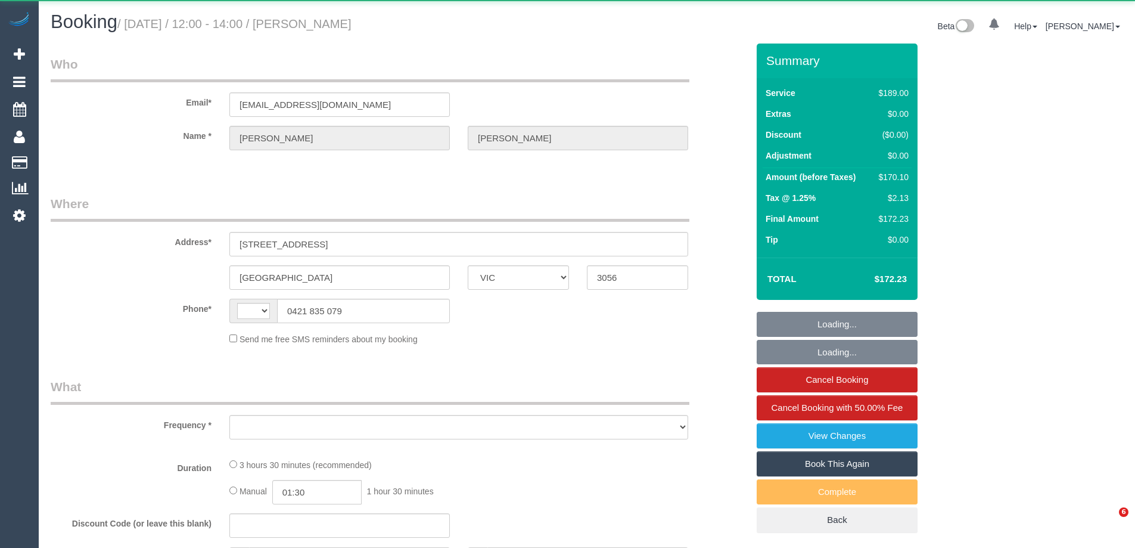
select select "VIC"
select select "object:289"
select select "string:stripe-pm_1RZLGk2GScqysDRVMojLpH94"
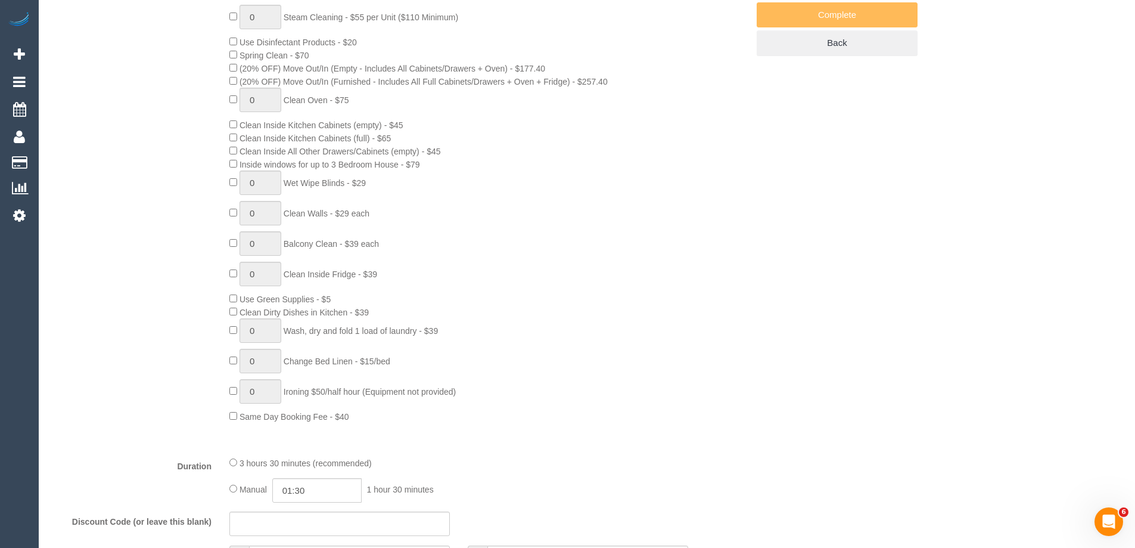
select select "spot1"
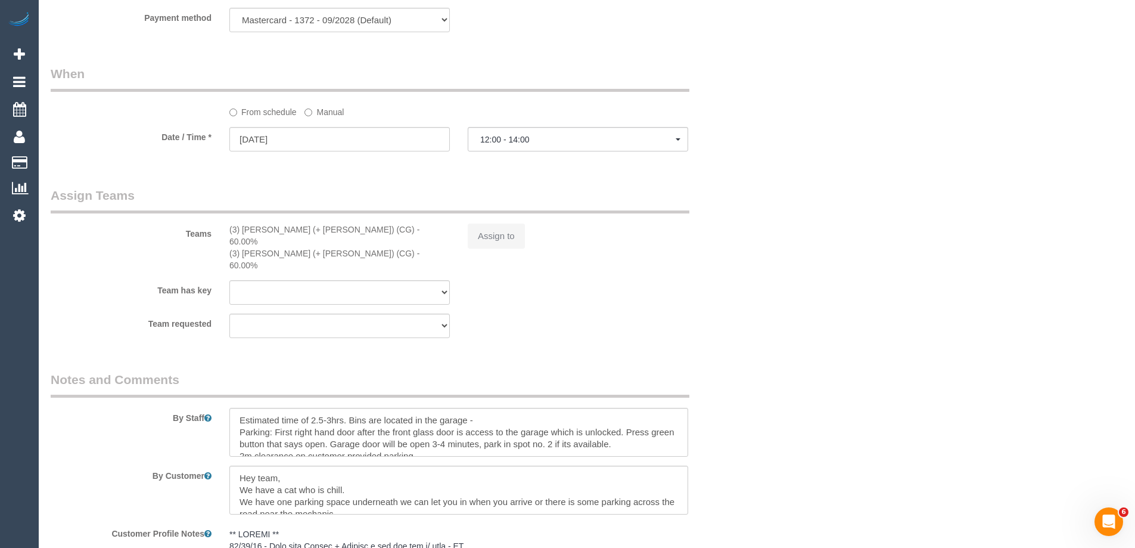
select select "string:AU"
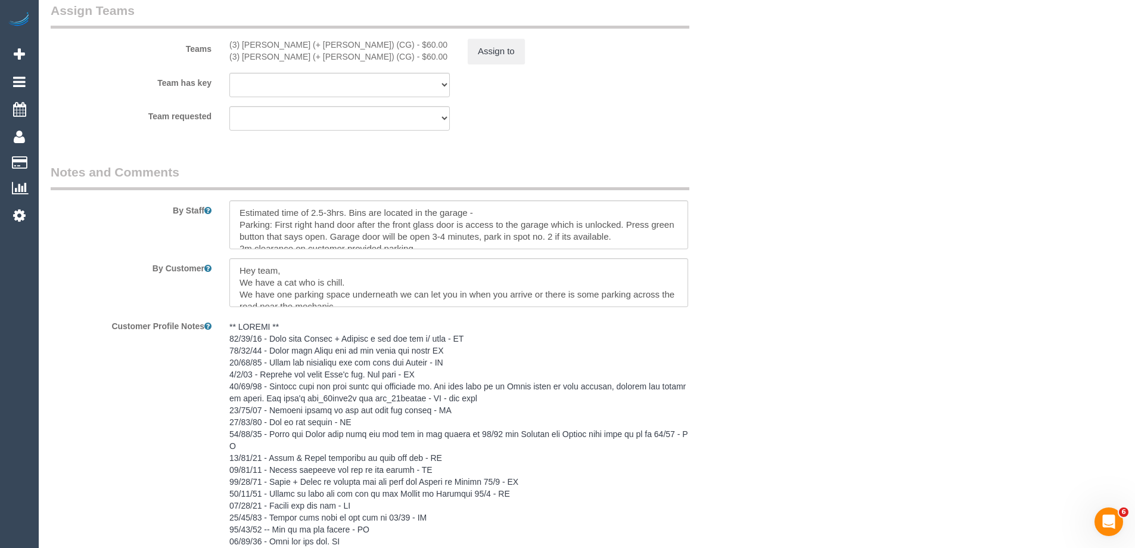
select select "number:29"
select select "number:35"
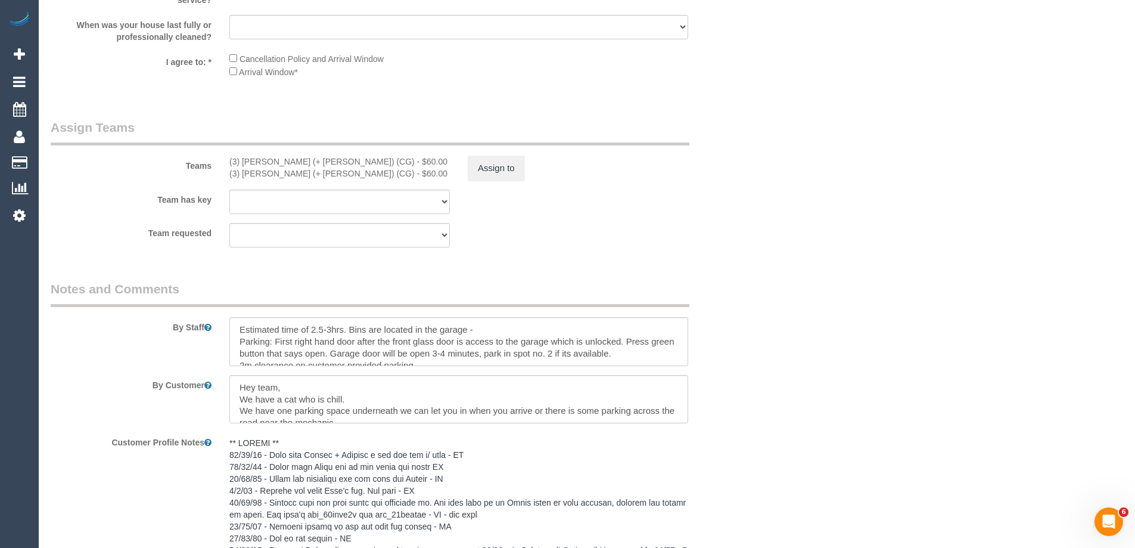
scroll to position [1789, 0]
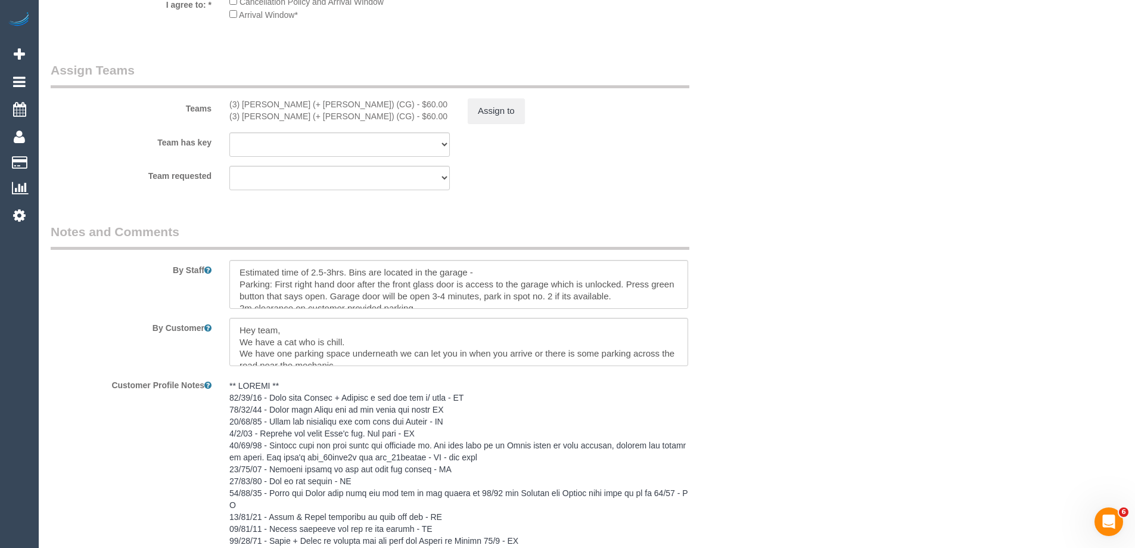
select select "object:1700"
click at [435, 145] on select "(3) [PERSON_NAME] (+ [PERSON_NAME]) (CG) (3) [PERSON_NAME] (+ [PERSON_NAME]) (C…" at bounding box center [339, 144] width 221 height 24
select select "spot6"
select select "116751"
click at [229, 132] on select "(3) [PERSON_NAME] (+ [PERSON_NAME]) (CG) (3) [PERSON_NAME] (+ [PERSON_NAME]) (C…" at bounding box center [339, 144] width 221 height 24
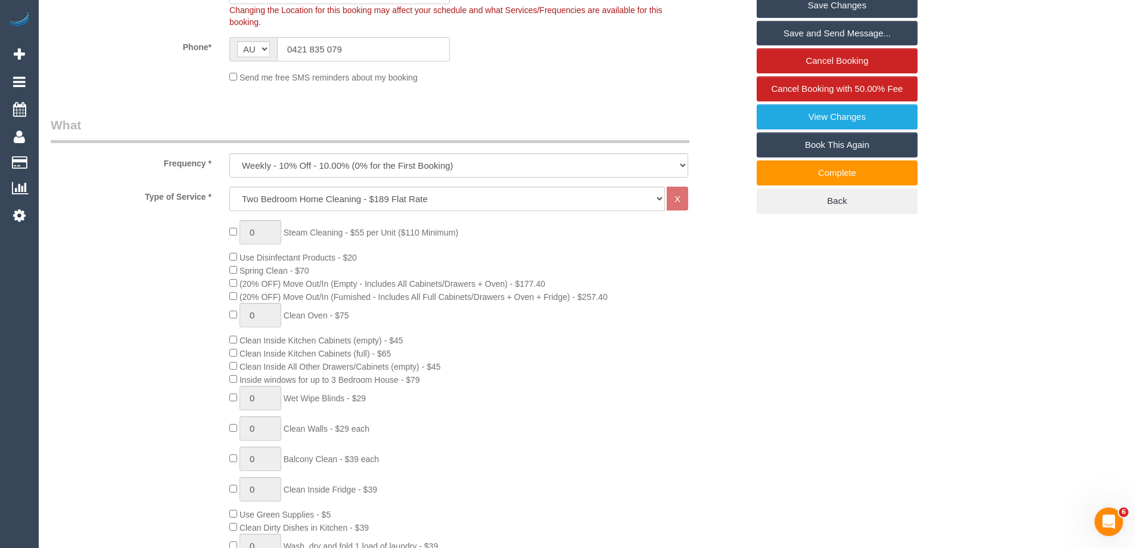
scroll to position [179, 0]
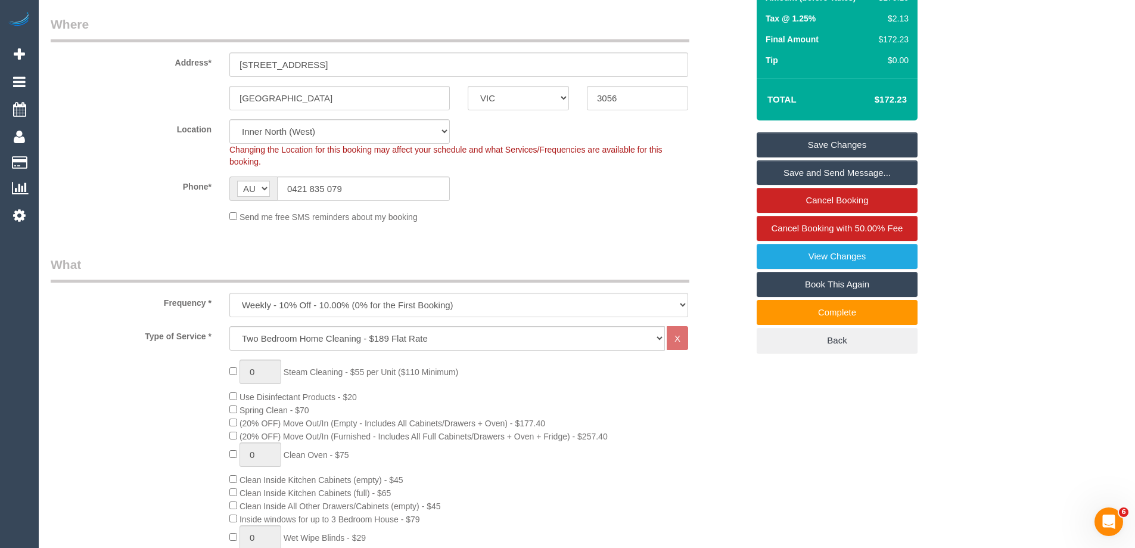
click at [850, 134] on link "Save Changes" at bounding box center [837, 144] width 161 height 25
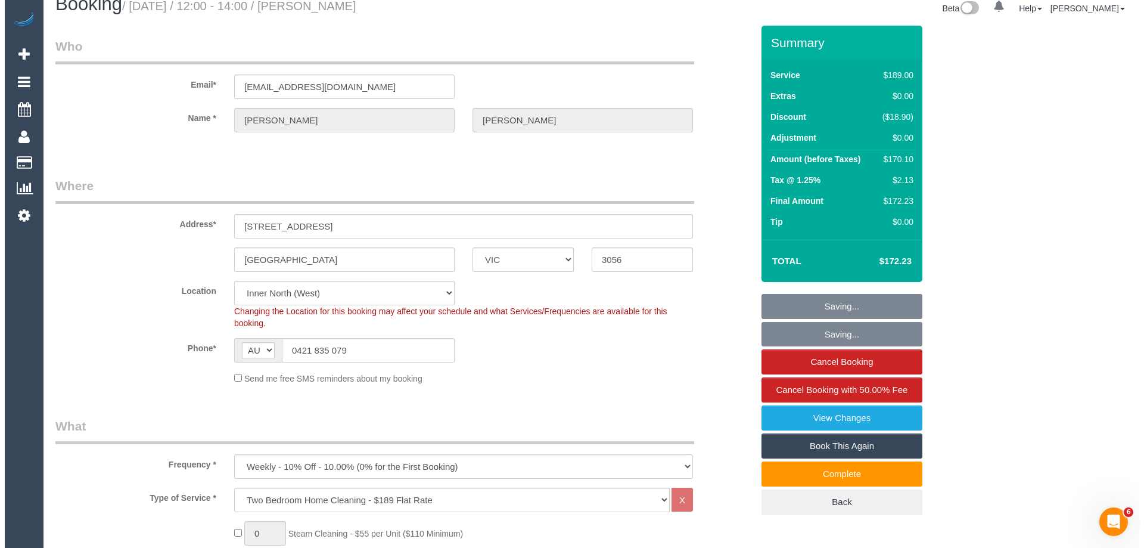
scroll to position [0, 0]
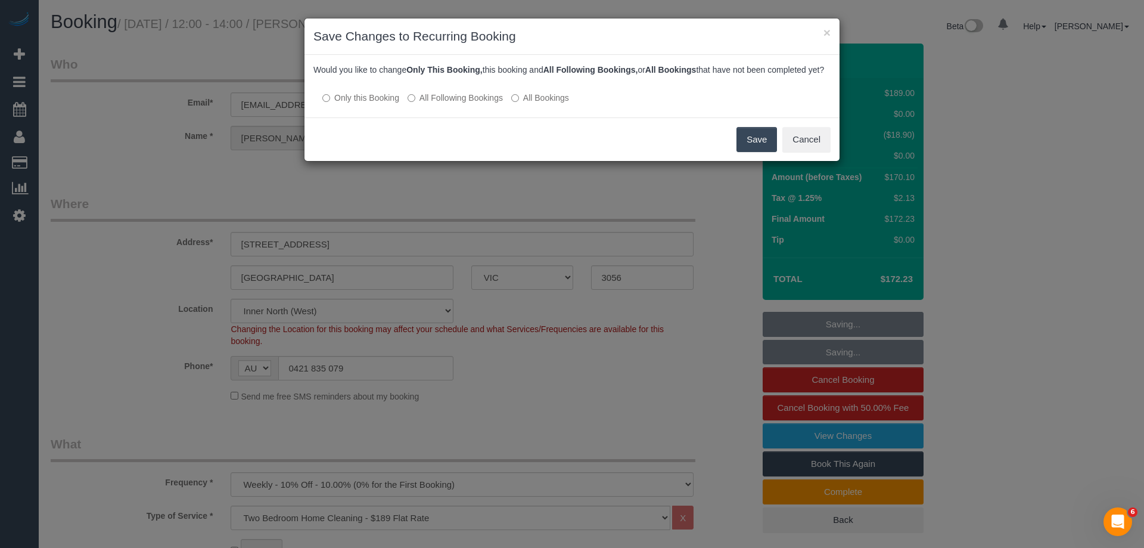
click at [466, 104] on label "All Following Bookings" at bounding box center [455, 98] width 95 height 12
click at [757, 152] on button "Save" at bounding box center [757, 139] width 41 height 25
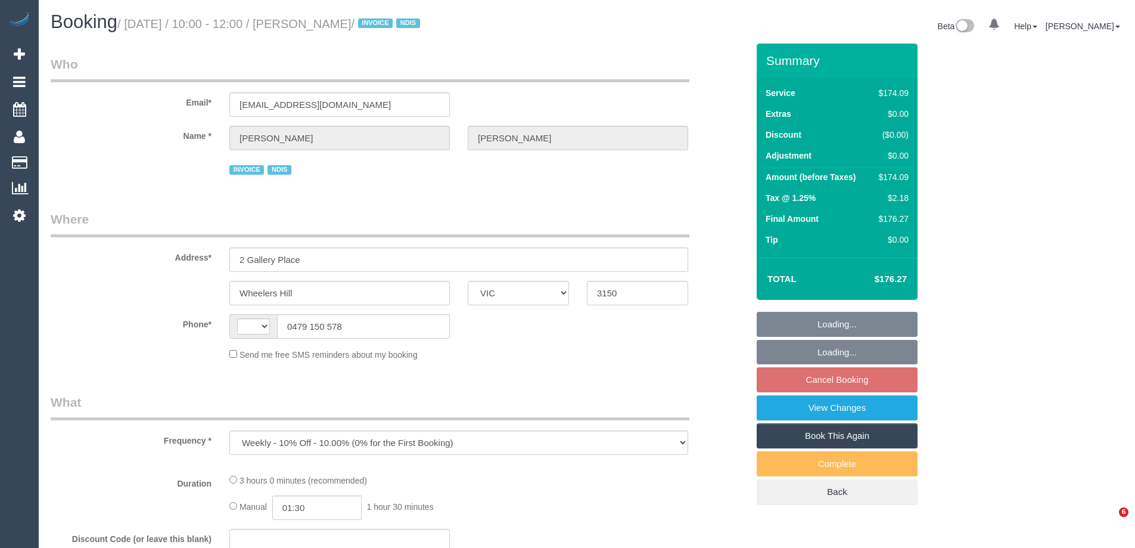
select select "VIC"
select select "string:AU"
select select "180"
select select "spot3"
select select "number:29"
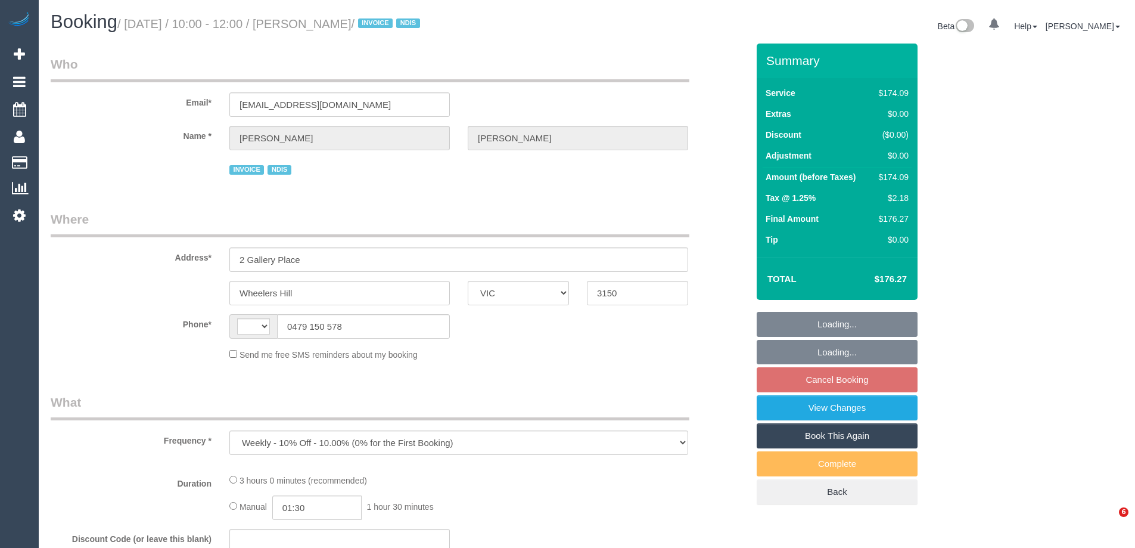
select select "number:14"
select select "number:19"
select select "number:25"
select select "number:33"
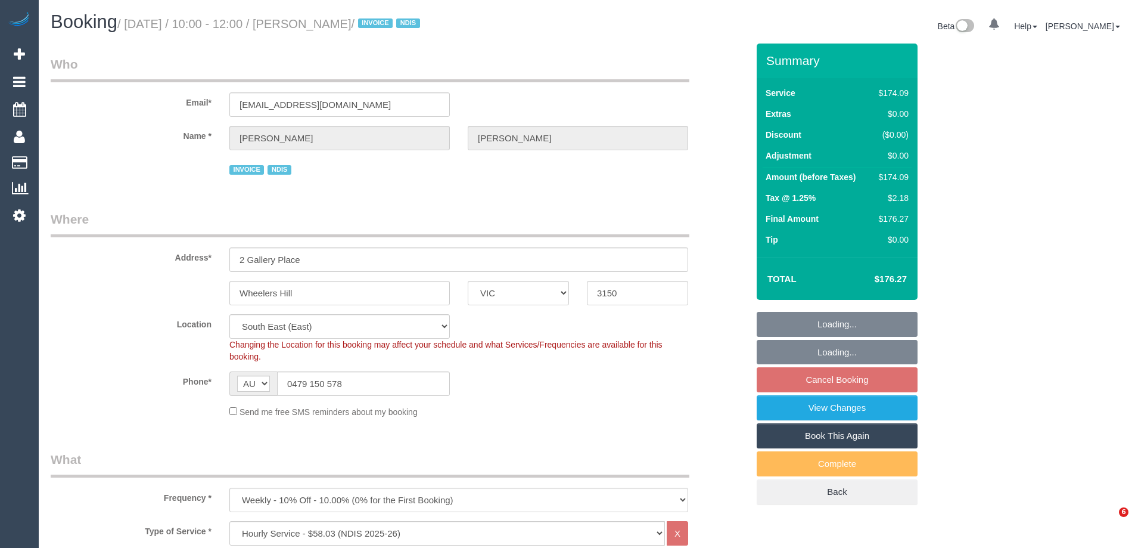
select select "object:1266"
select select "spot23"
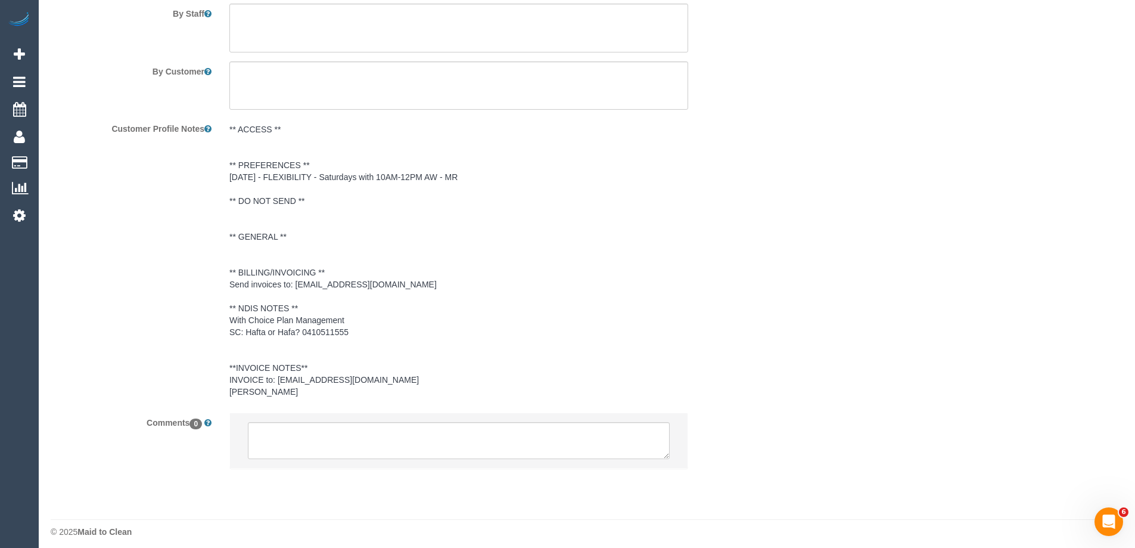
scroll to position [1642, 0]
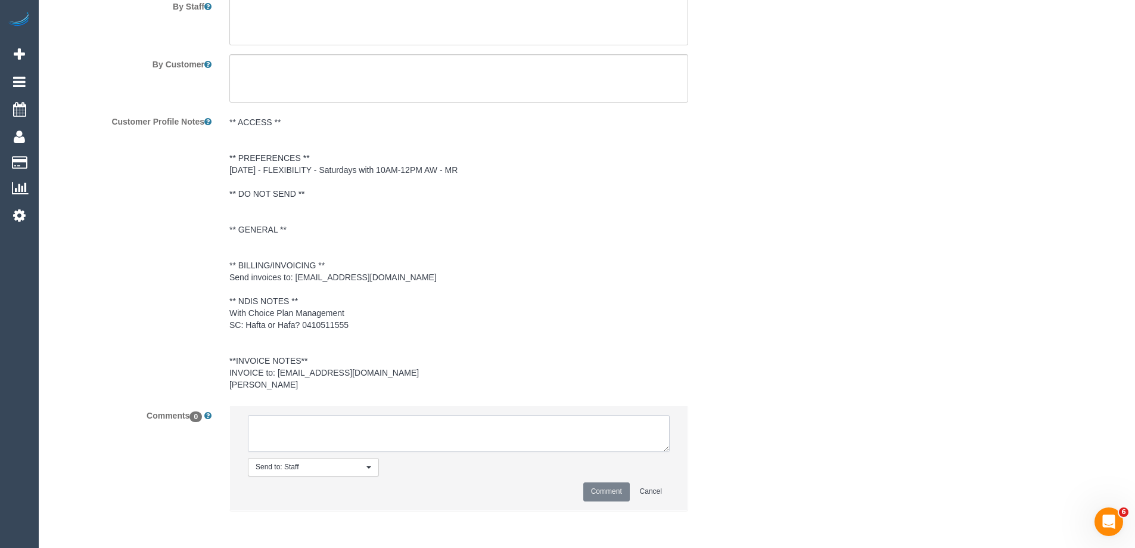
click at [362, 438] on textarea at bounding box center [459, 433] width 422 height 37
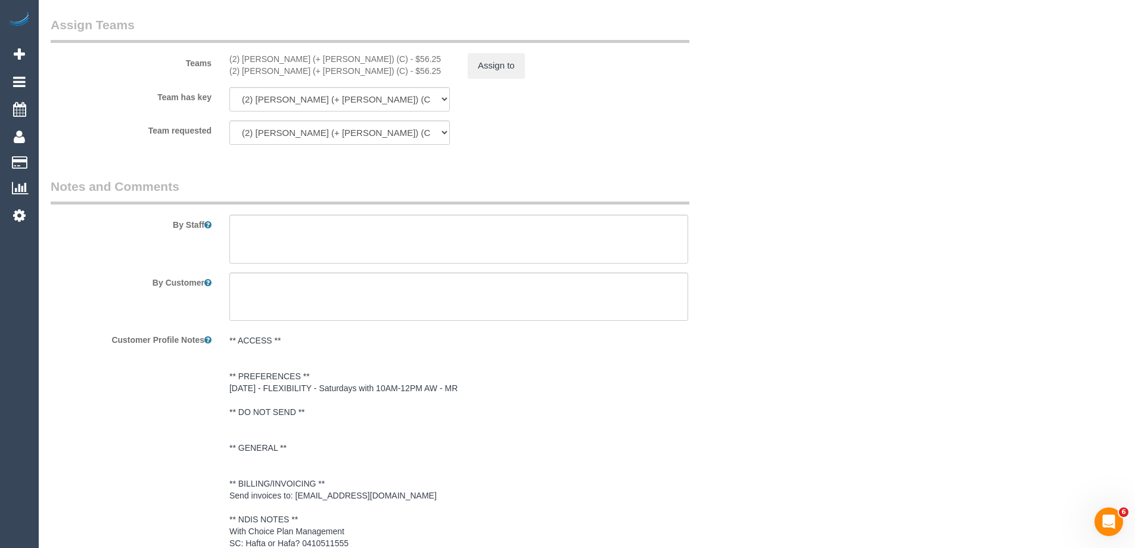
scroll to position [1691, 0]
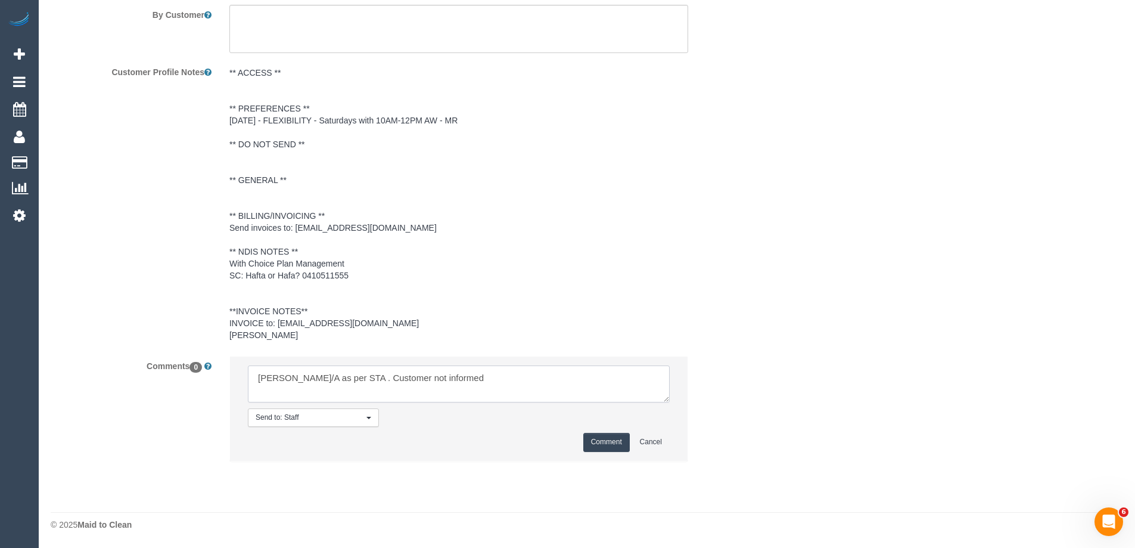
click at [553, 380] on textarea at bounding box center [459, 383] width 422 height 37
type textarea "Paul U/A as per STA . Customer not informed"
click at [619, 444] on button "Comment" at bounding box center [607, 442] width 46 height 18
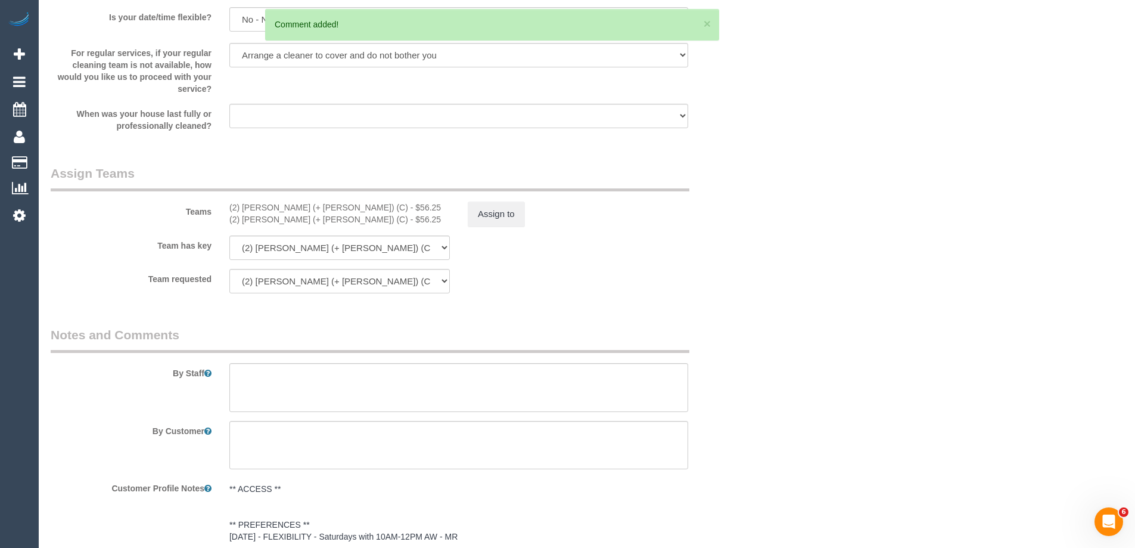
scroll to position [1274, 0]
click at [495, 220] on button "Assign to" at bounding box center [496, 215] width 57 height 25
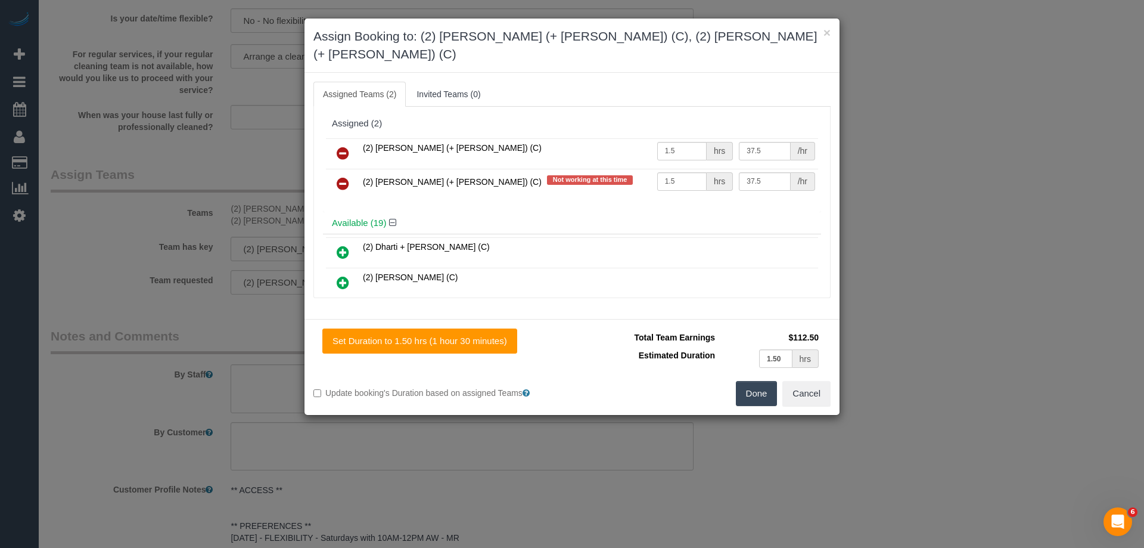
click at [339, 176] on icon at bounding box center [343, 183] width 13 height 14
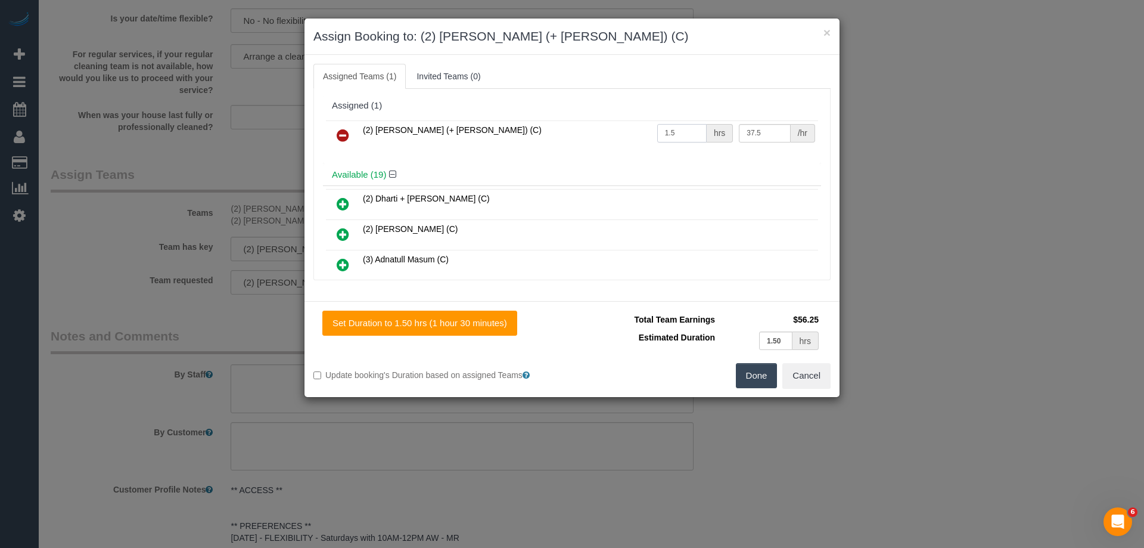
click at [688, 137] on input "1.5" at bounding box center [681, 133] width 49 height 18
drag, startPoint x: 653, startPoint y: 135, endPoint x: 601, endPoint y: 100, distance: 62.2
click at [623, 135] on tr "(2) Barbara (+ Paul) (C) 1.5 hrs 37.5 /hr" at bounding box center [572, 135] width 492 height 30
type input "3"
click at [745, 129] on input "37.5" at bounding box center [764, 133] width 51 height 18
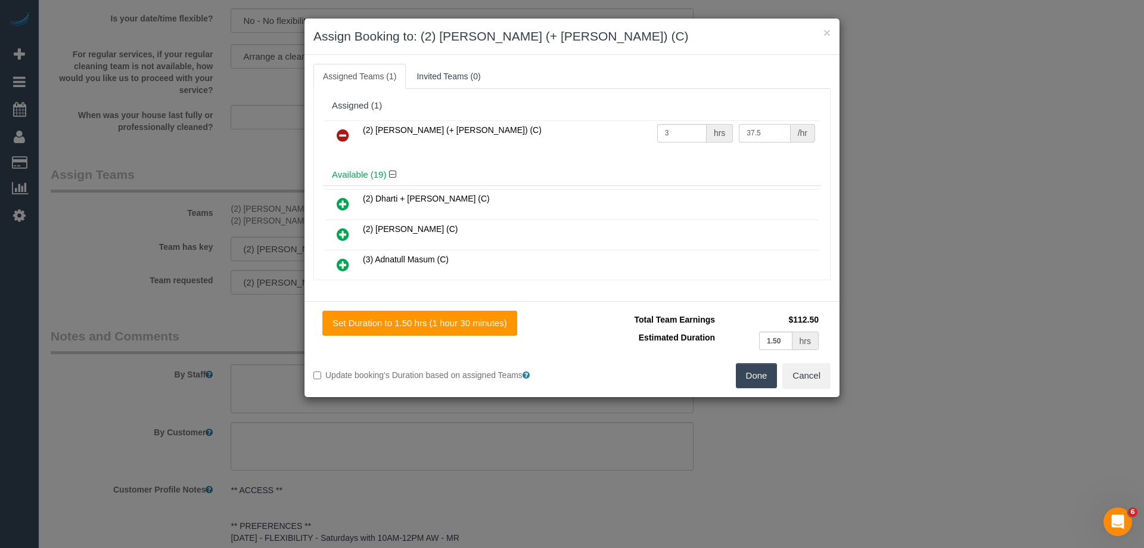
drag, startPoint x: 773, startPoint y: 132, endPoint x: 684, endPoint y: 135, distance: 88.9
click at [703, 136] on tr "(2) Barbara (+ Paul) (C) 3 hrs 37.5 /hr" at bounding box center [572, 135] width 492 height 30
click at [750, 381] on button "Done" at bounding box center [757, 375] width 42 height 25
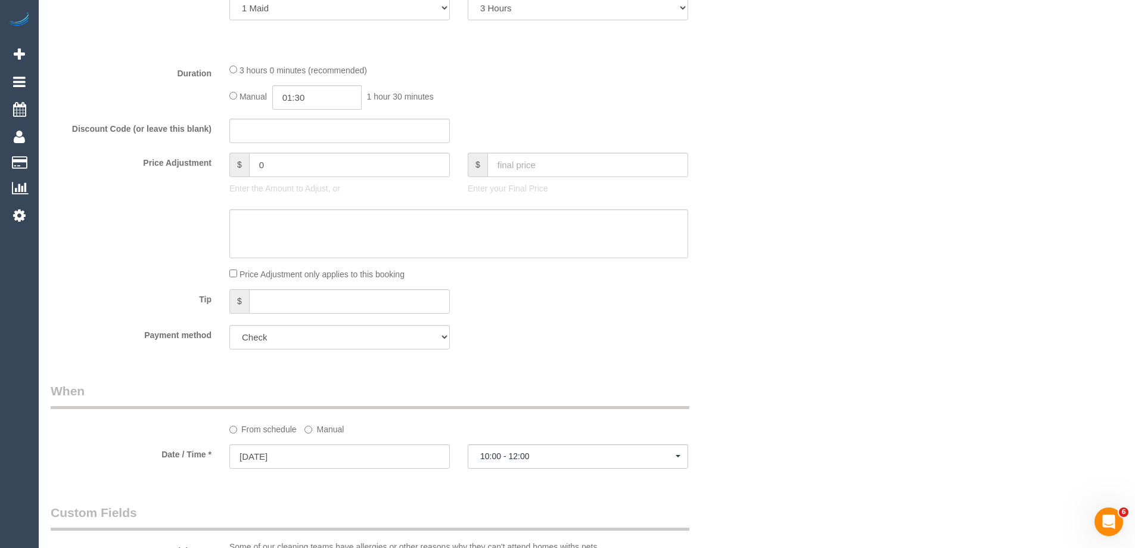
scroll to position [380, 0]
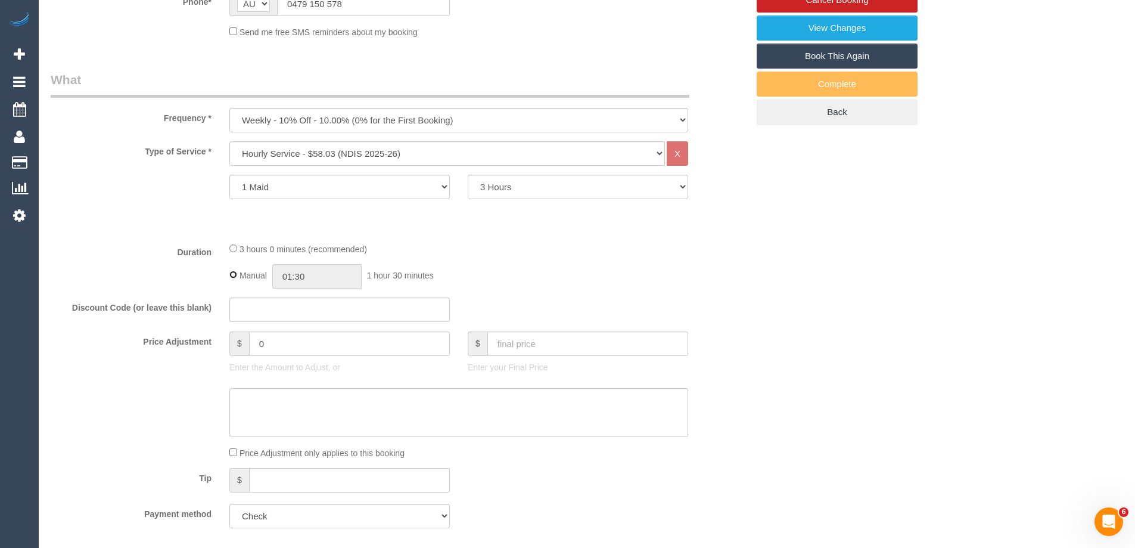
type input "03:00"
select select "spot43"
click at [653, 264] on div "Manual 03:00 3 hours 0 minutes" at bounding box center [458, 276] width 459 height 24
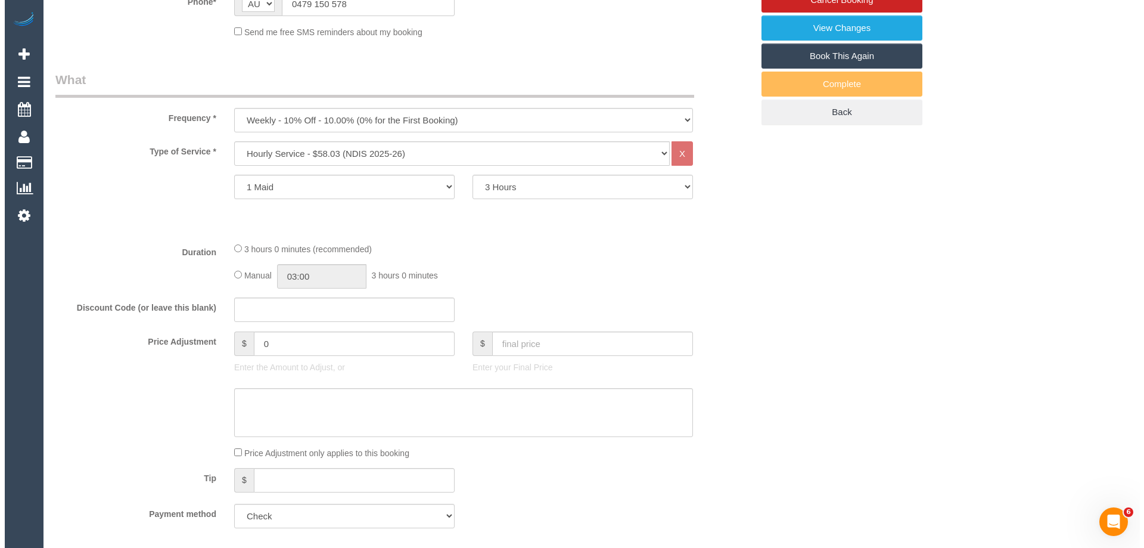
scroll to position [0, 0]
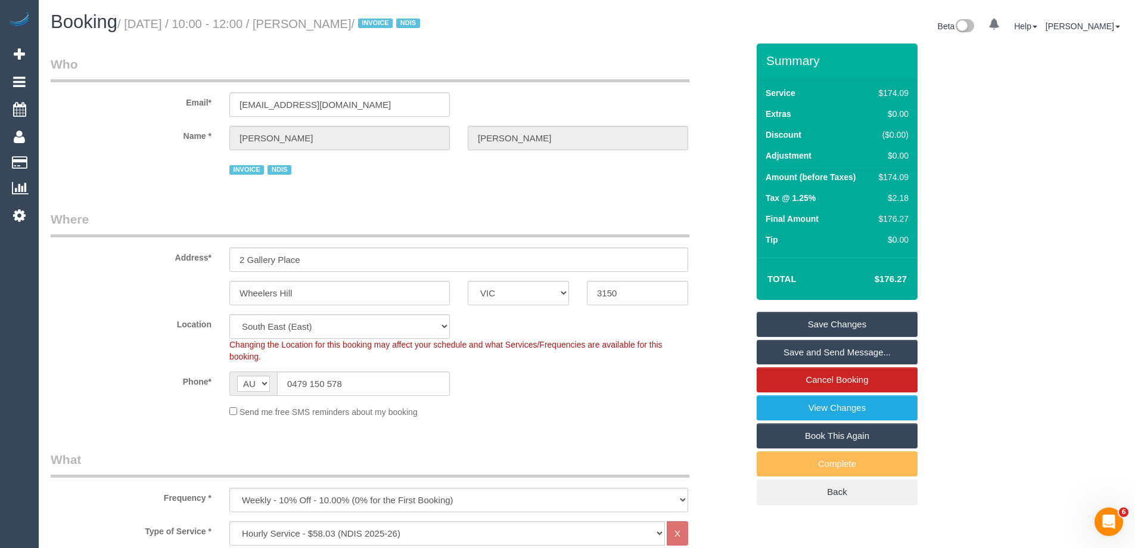
click at [826, 319] on link "Save Changes" at bounding box center [837, 324] width 161 height 25
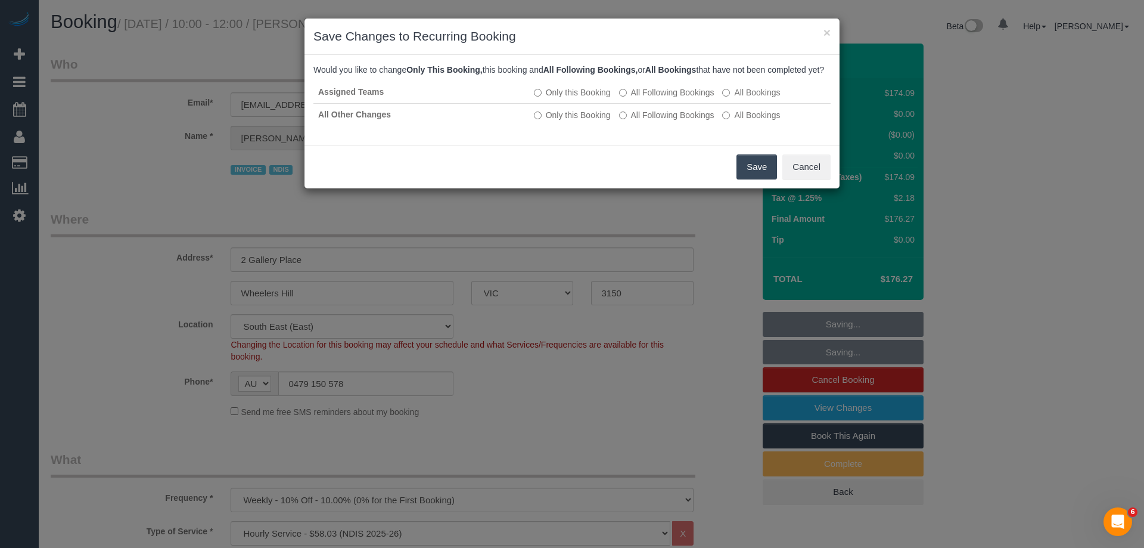
click at [750, 179] on button "Save" at bounding box center [757, 166] width 41 height 25
